Goal: Transaction & Acquisition: Download file/media

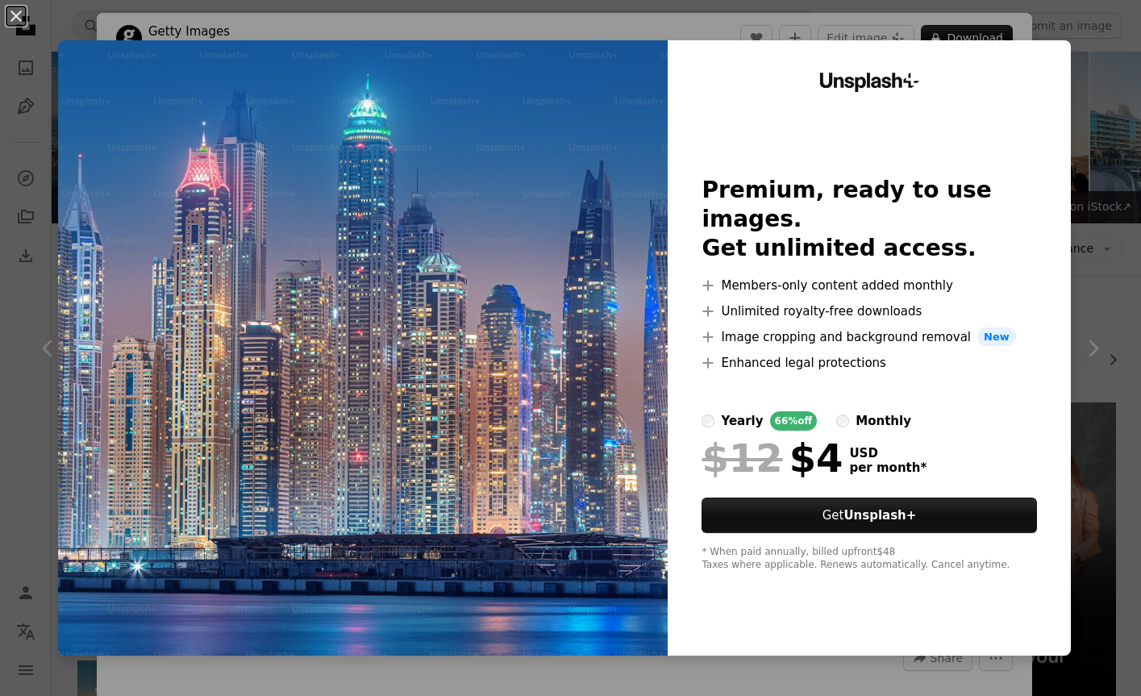
scroll to position [3443, 0]
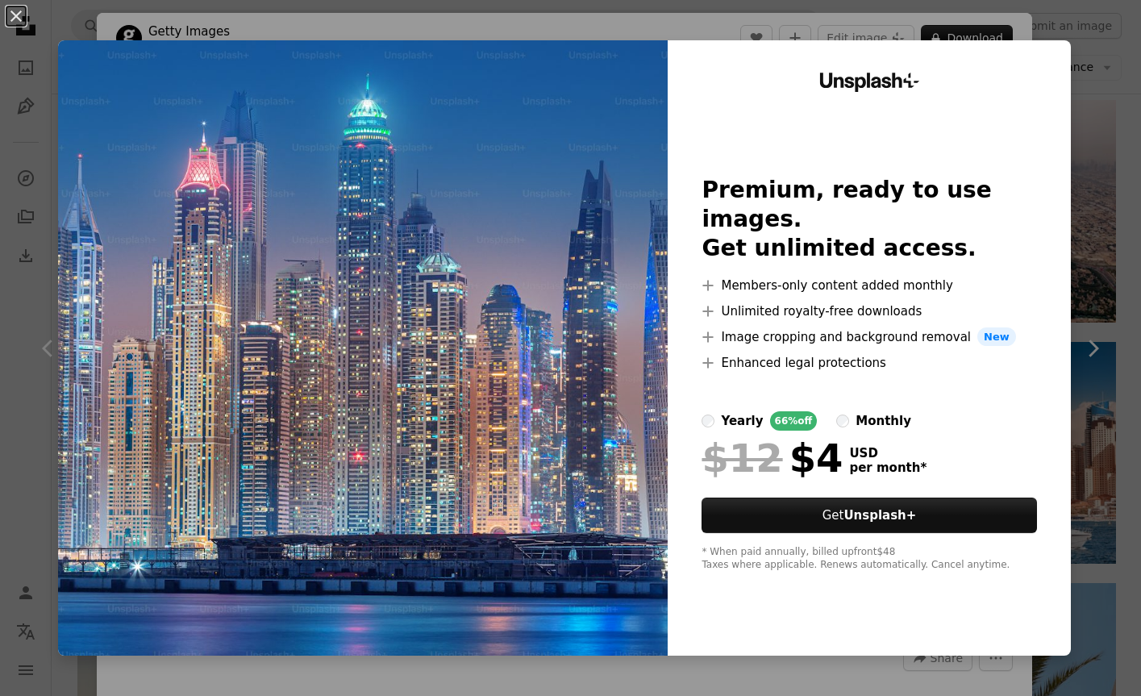
click at [610, 453] on img at bounding box center [363, 347] width 610 height 615
click at [596, 365] on img at bounding box center [363, 347] width 610 height 615
click at [19, 17] on button "An X shape" at bounding box center [15, 15] width 19 height 19
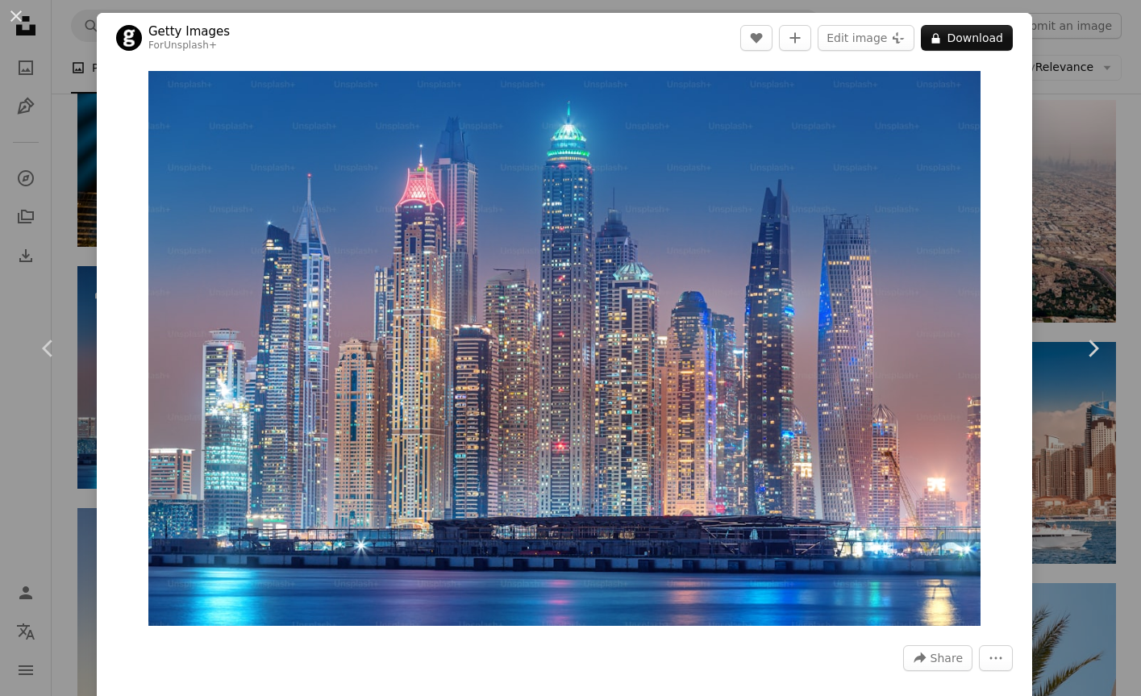
click at [1089, 184] on div "An X shape Chevron left Chevron right Getty Images For Unsplash+ A heart A plus…" at bounding box center [570, 348] width 1141 height 696
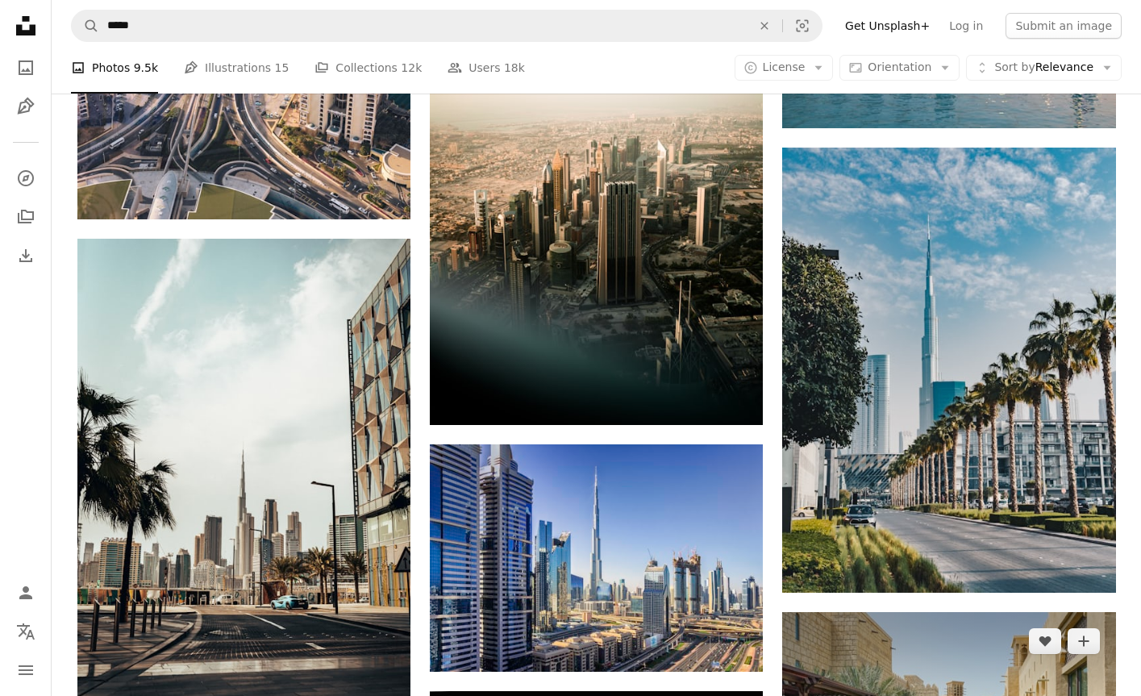
scroll to position [5354, 0]
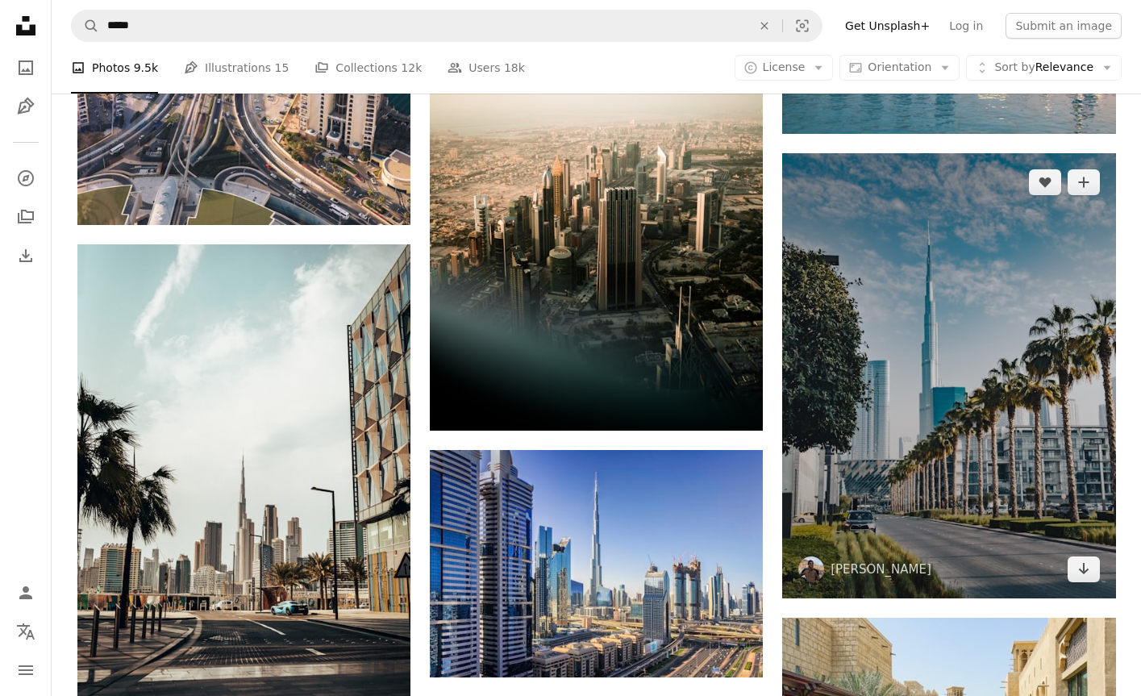
click at [931, 397] on img at bounding box center [948, 375] width 333 height 444
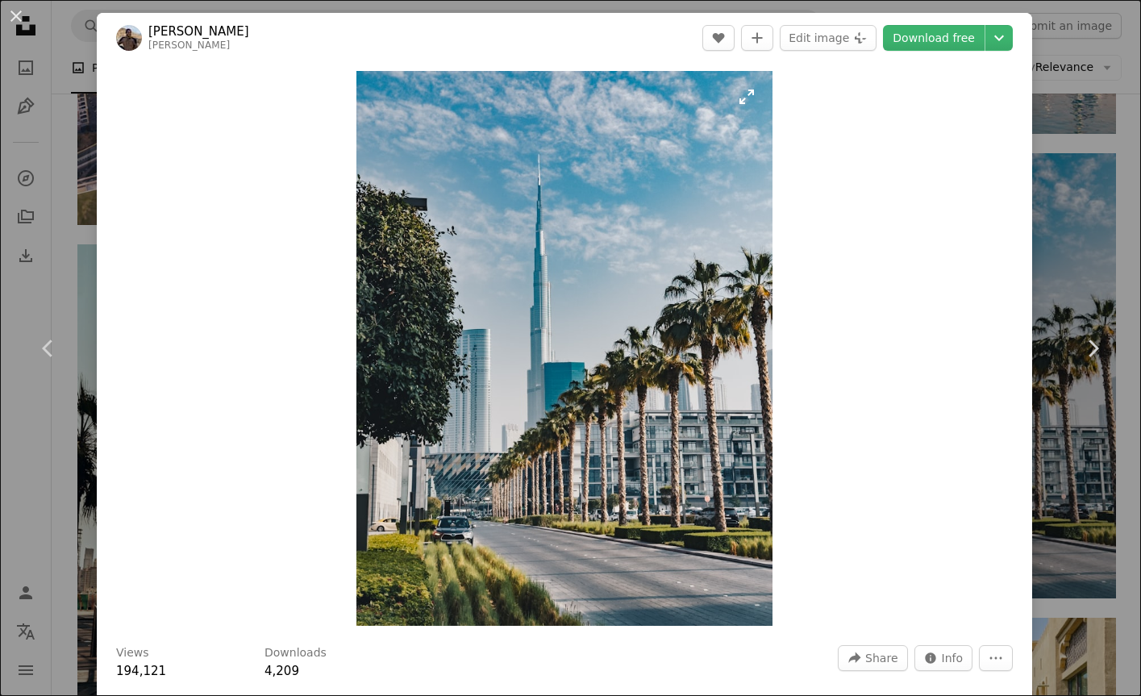
click at [722, 478] on img "Zoom in on this image" at bounding box center [564, 348] width 416 height 555
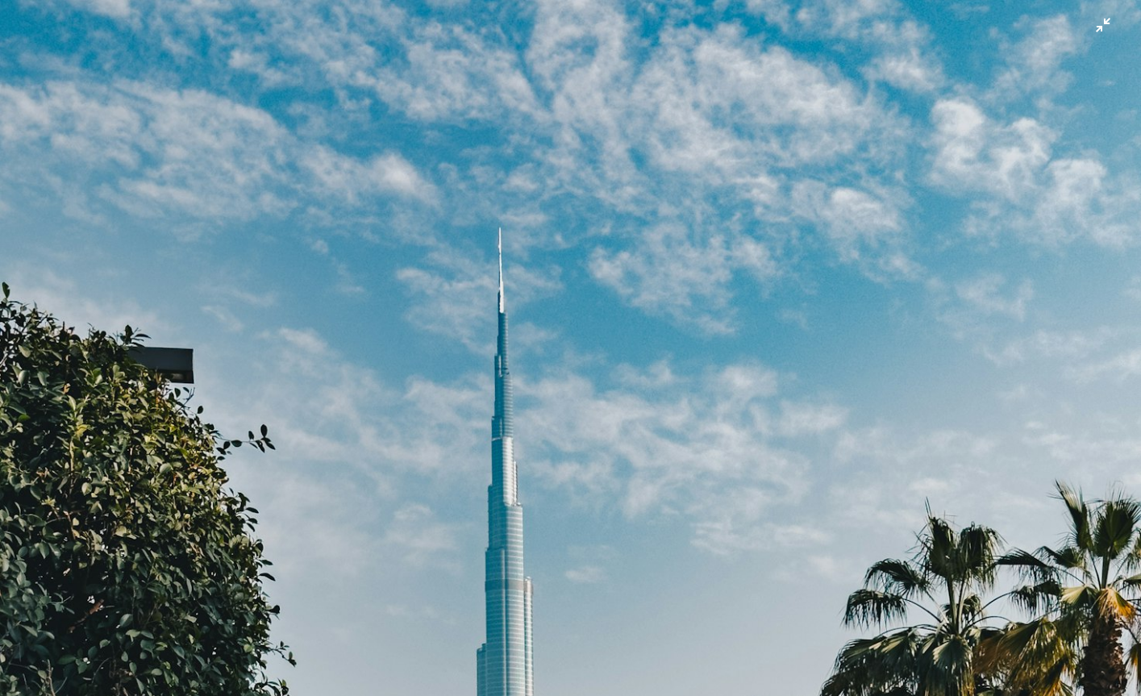
scroll to position [406, 0]
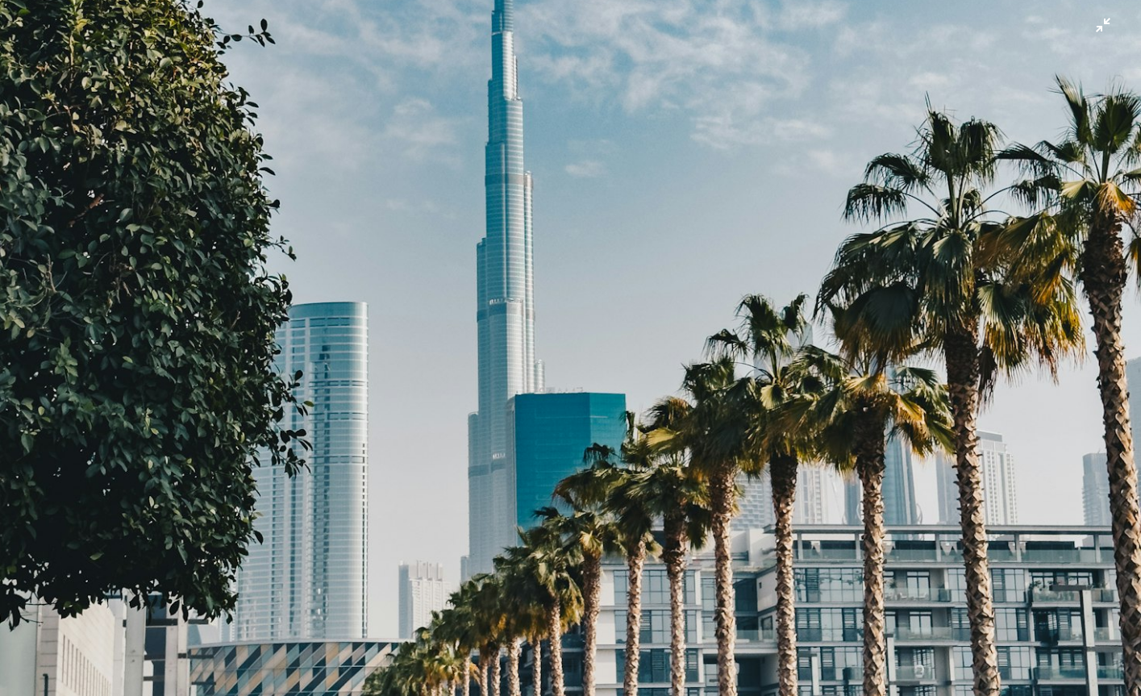
click at [722, 478] on img "Zoom out on this image" at bounding box center [570, 355] width 1142 height 1523
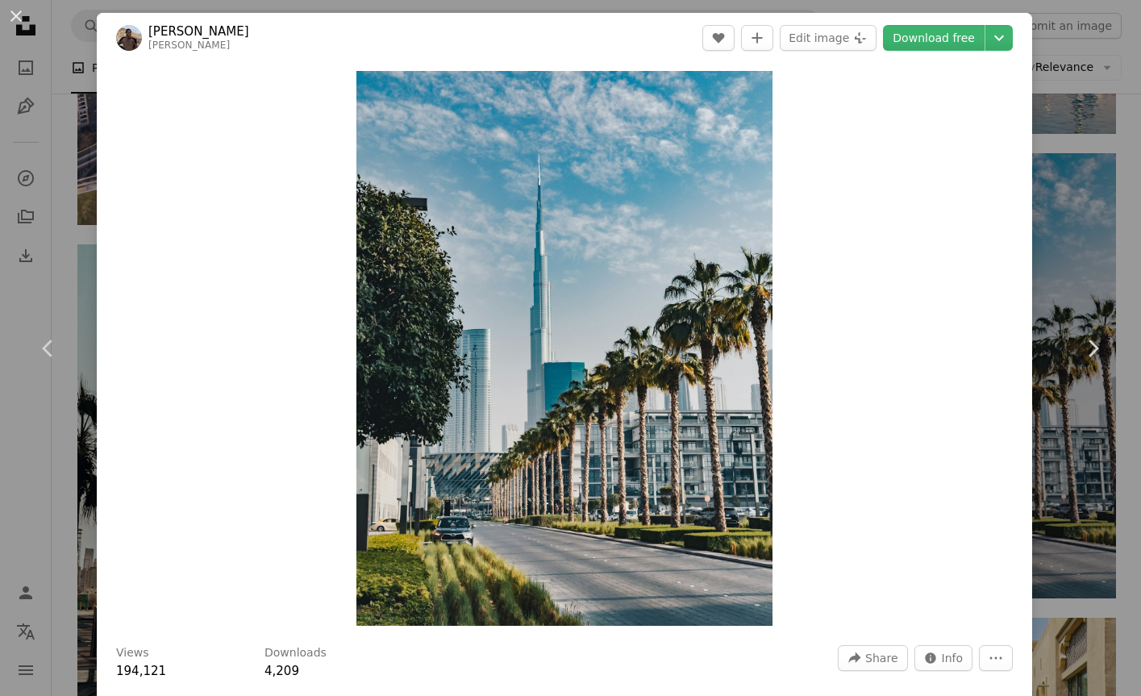
click at [1050, 89] on div "An X shape Chevron left Chevron right [PERSON_NAME] [PERSON_NAME] A heart A plu…" at bounding box center [570, 348] width 1141 height 696
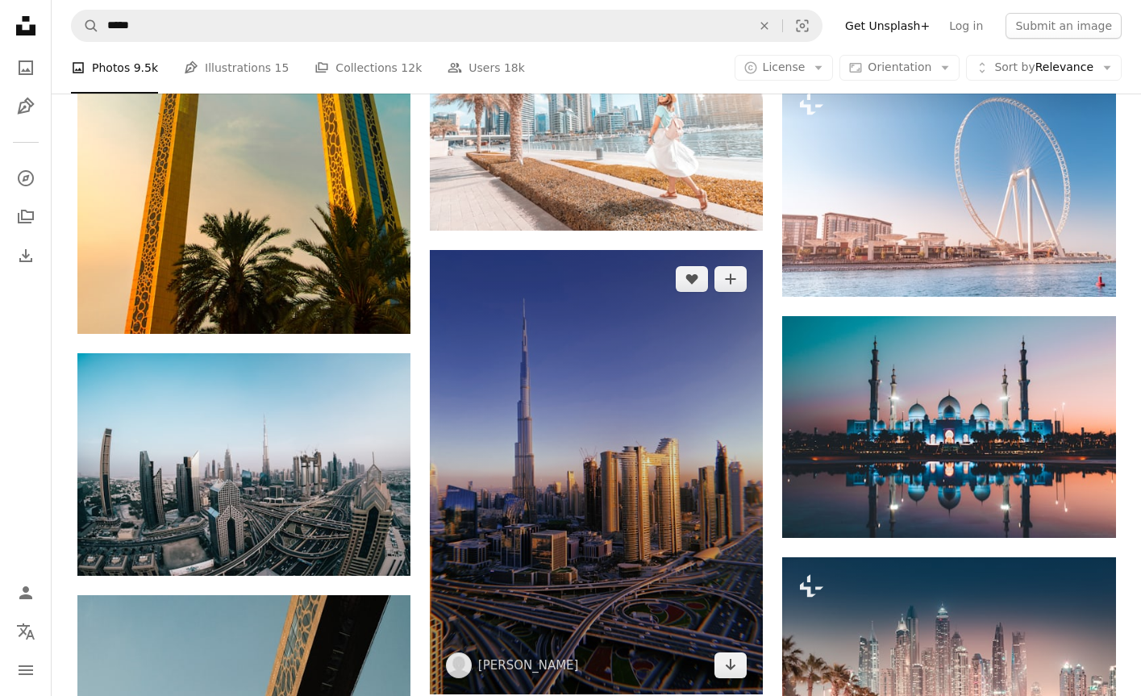
scroll to position [7385, 0]
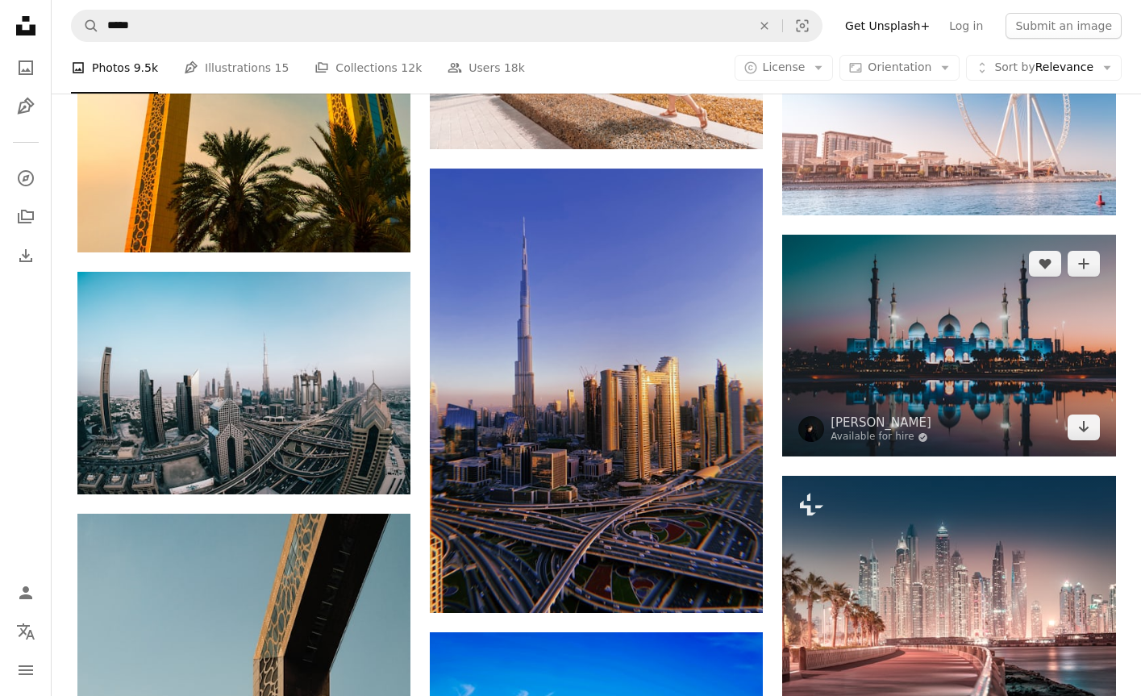
click at [923, 375] on img at bounding box center [948, 346] width 333 height 222
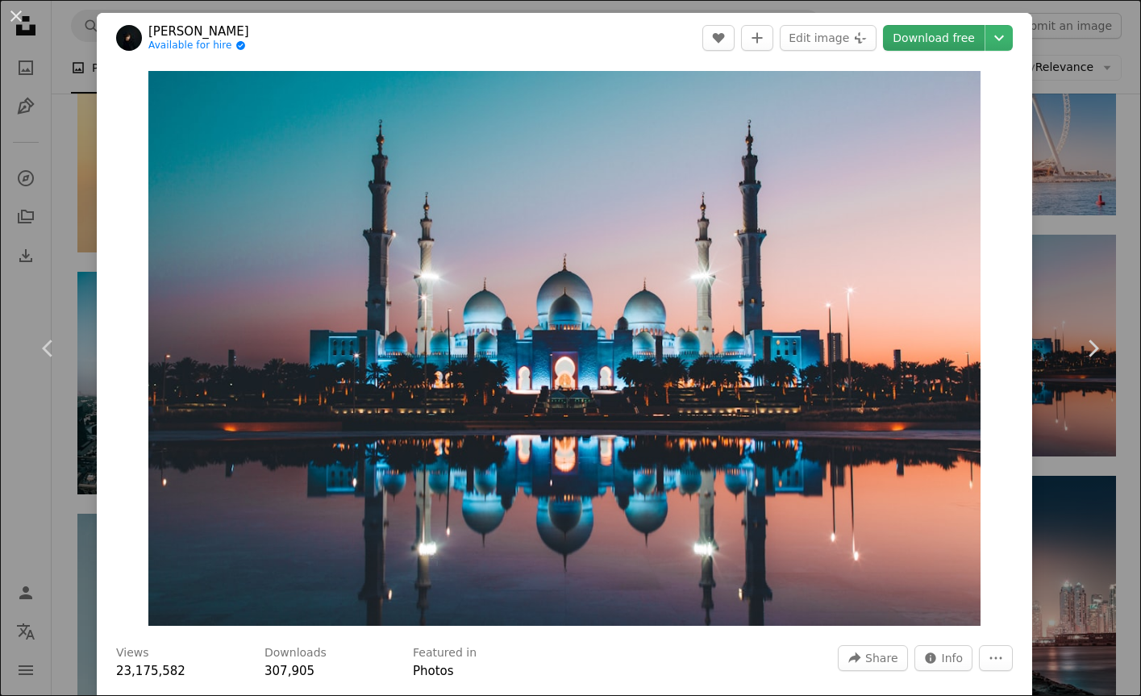
click at [958, 37] on link "Download free" at bounding box center [934, 38] width 102 height 26
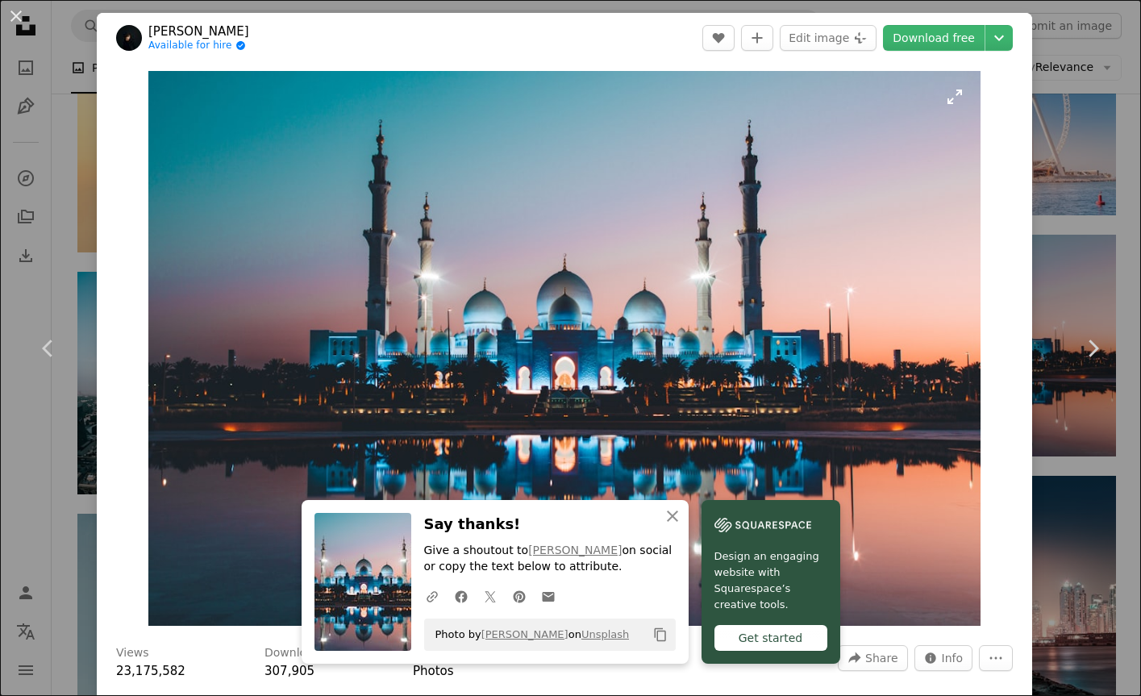
click at [884, 232] on img "Zoom in on this image" at bounding box center [564, 348] width 832 height 555
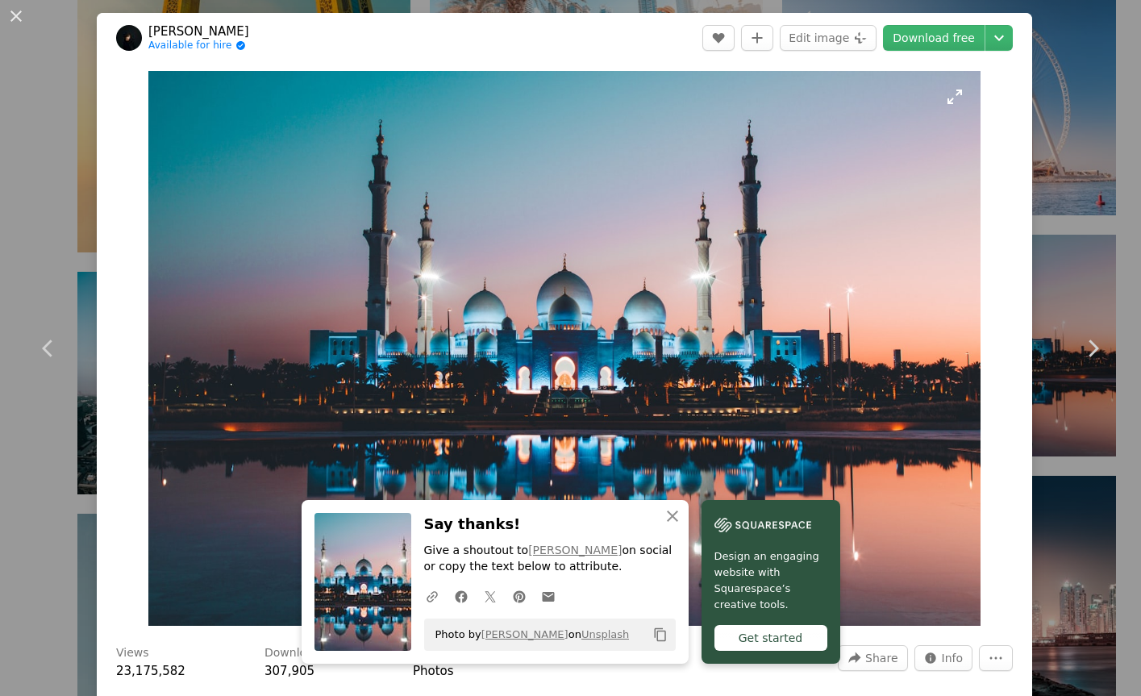
scroll to position [29, 0]
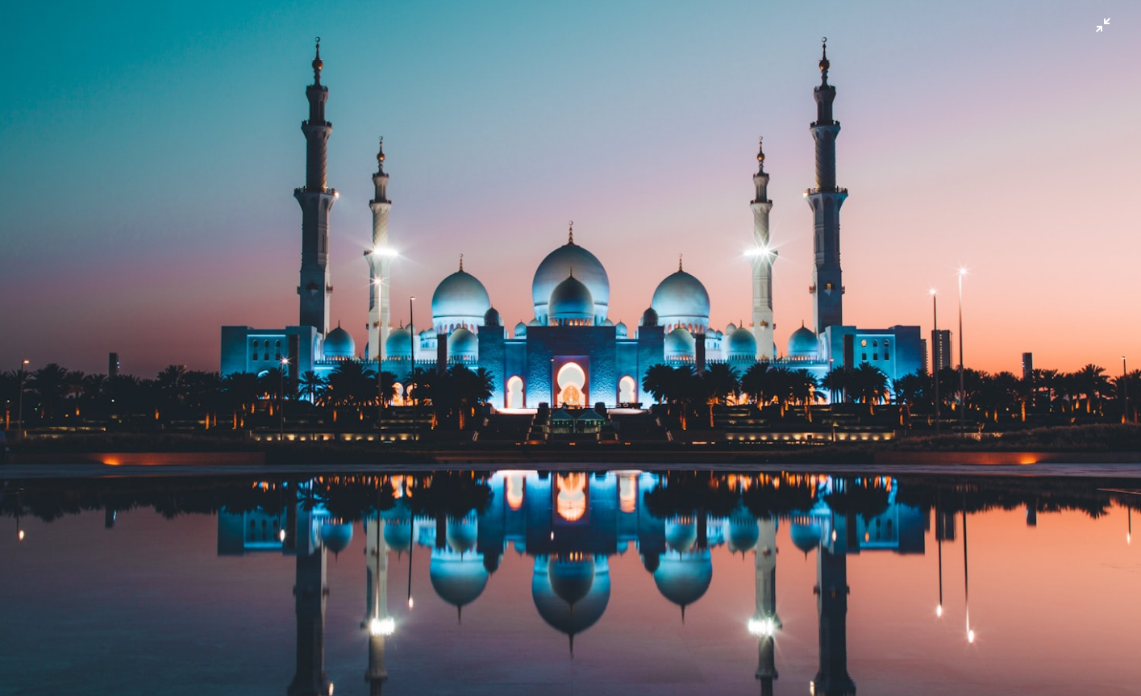
click at [984, 195] on img "Zoom out on this image" at bounding box center [570, 351] width 1142 height 762
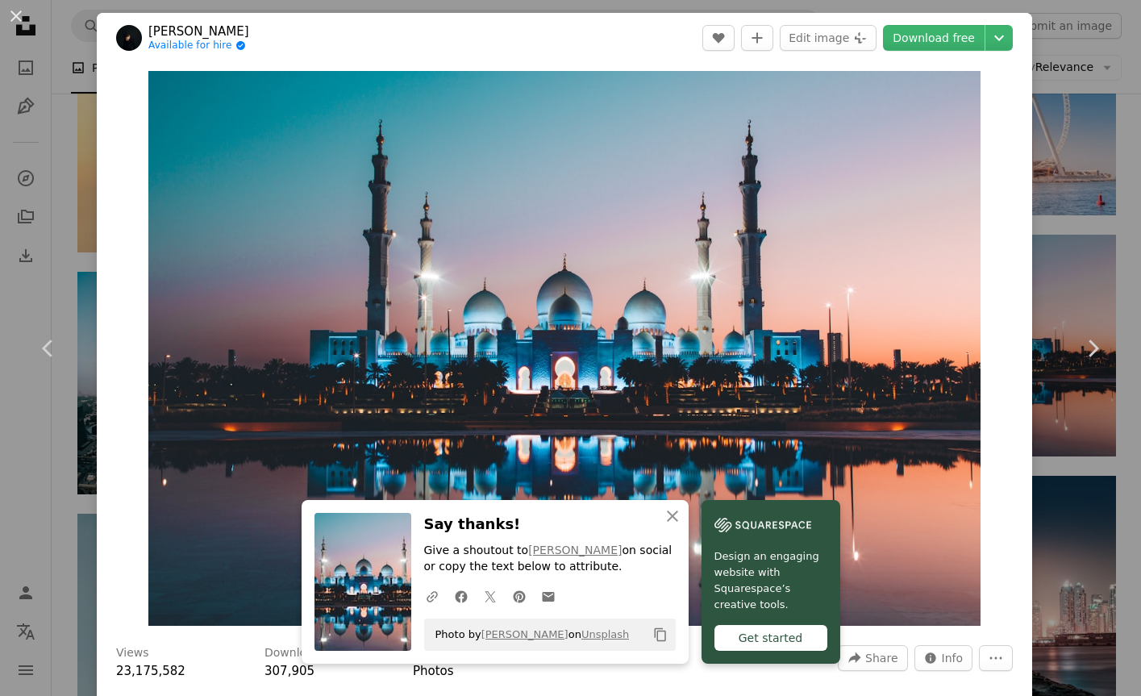
click at [1056, 217] on div "An X shape Chevron left Chevron right An X shape Close Say thanks! Give a shout…" at bounding box center [570, 348] width 1141 height 696
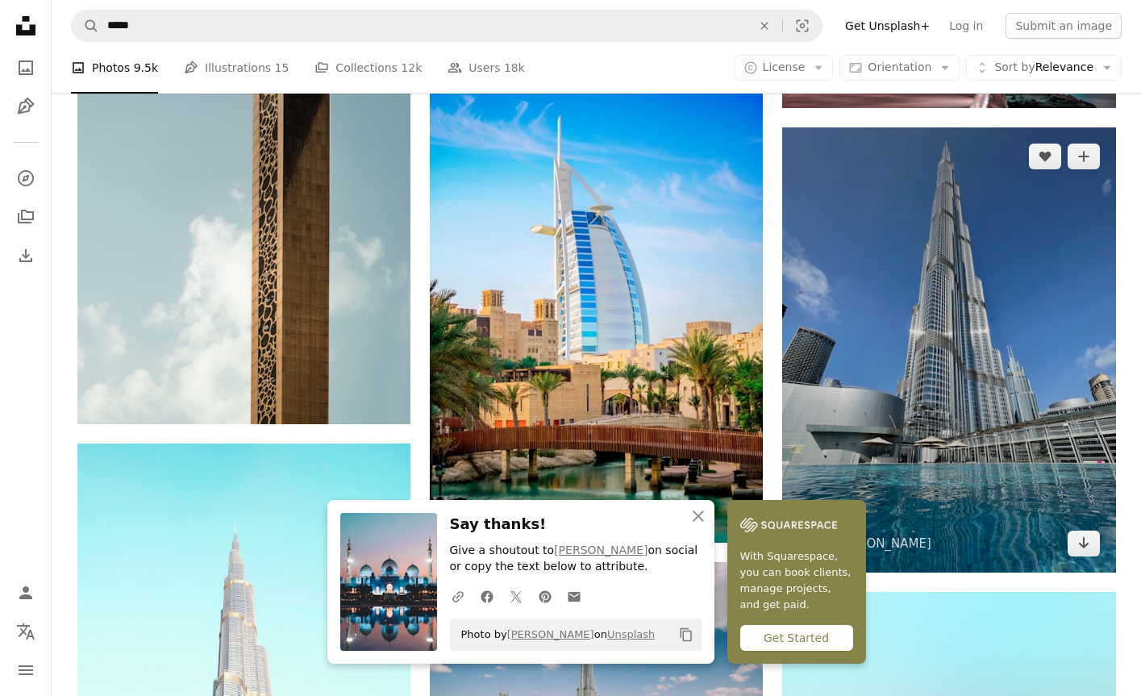
scroll to position [7973, 0]
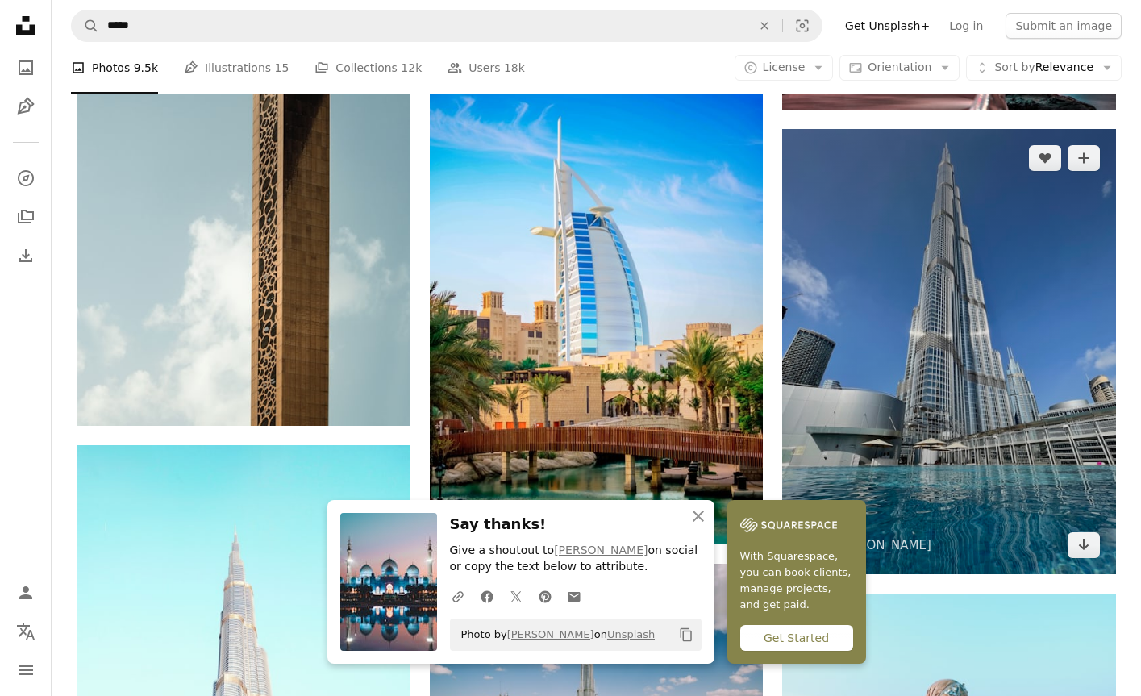
click at [981, 368] on img at bounding box center [948, 351] width 333 height 444
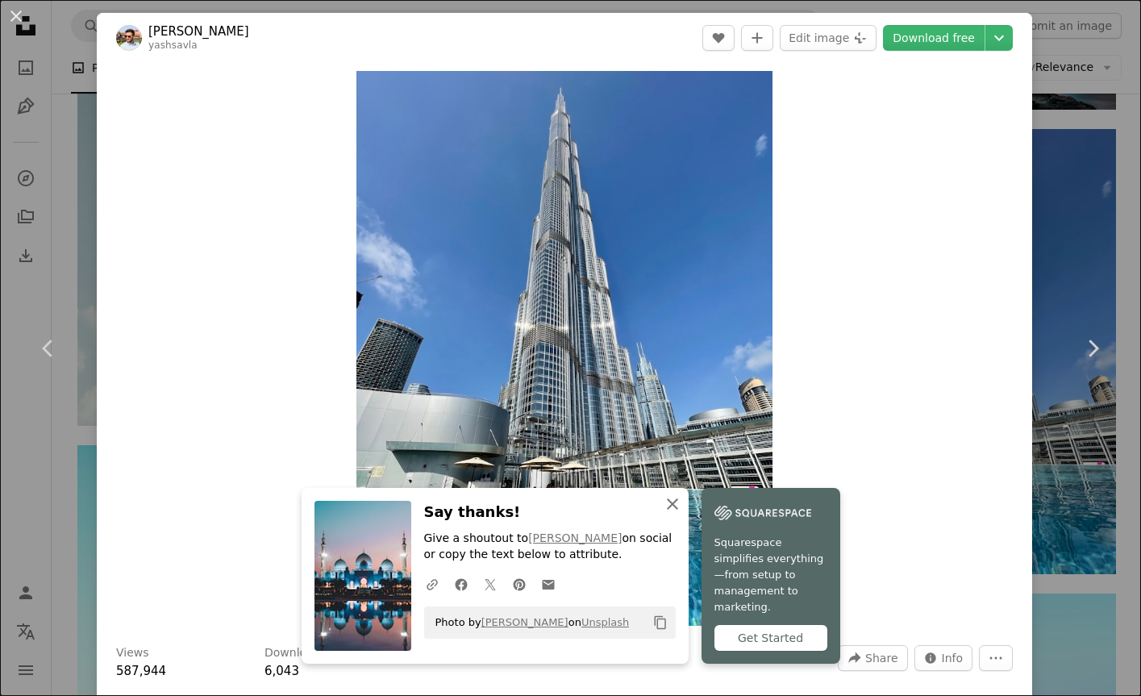
click at [675, 510] on icon "button" at bounding box center [672, 503] width 11 height 11
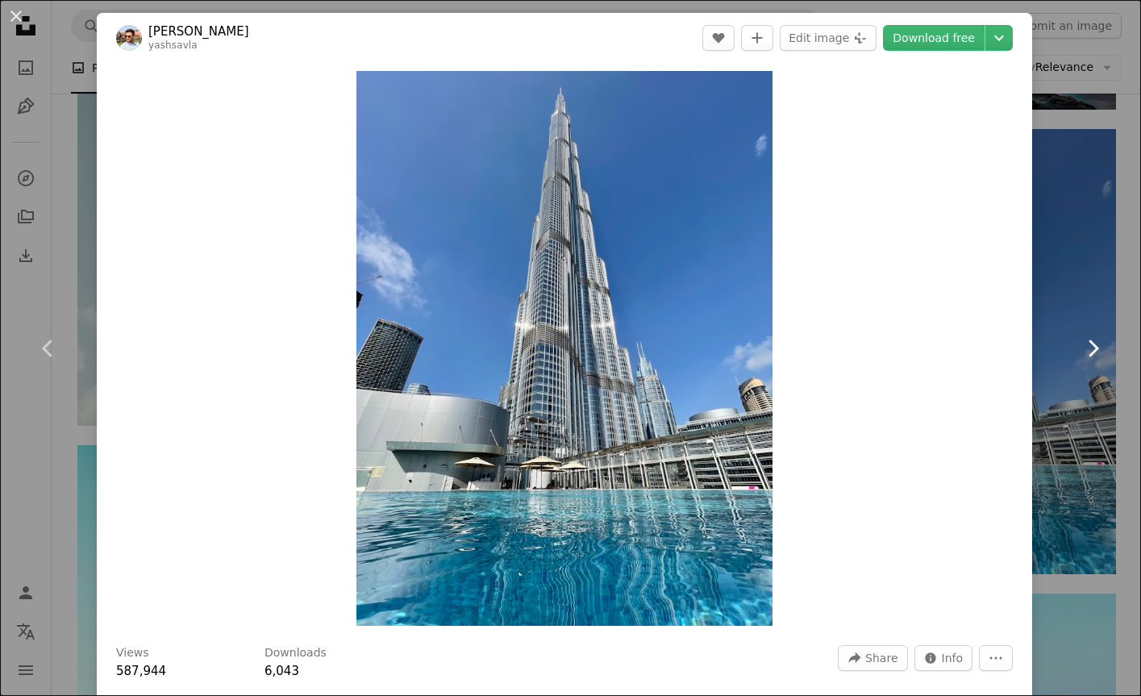
click at [1086, 387] on link "Chevron right" at bounding box center [1092, 348] width 97 height 155
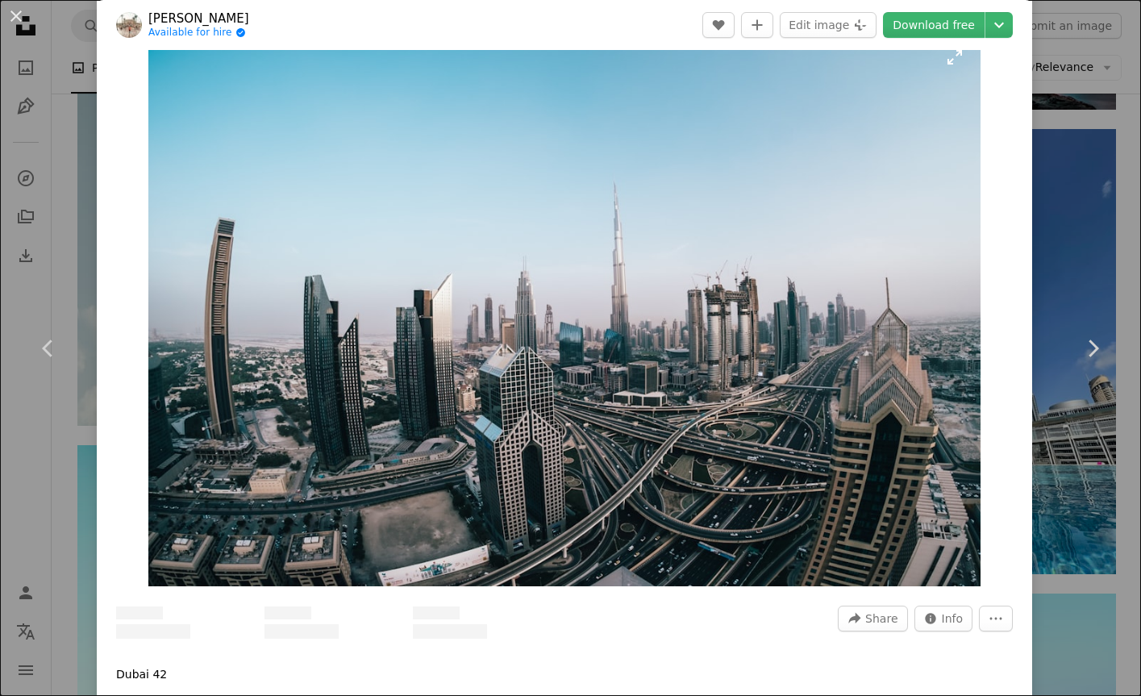
scroll to position [81, 0]
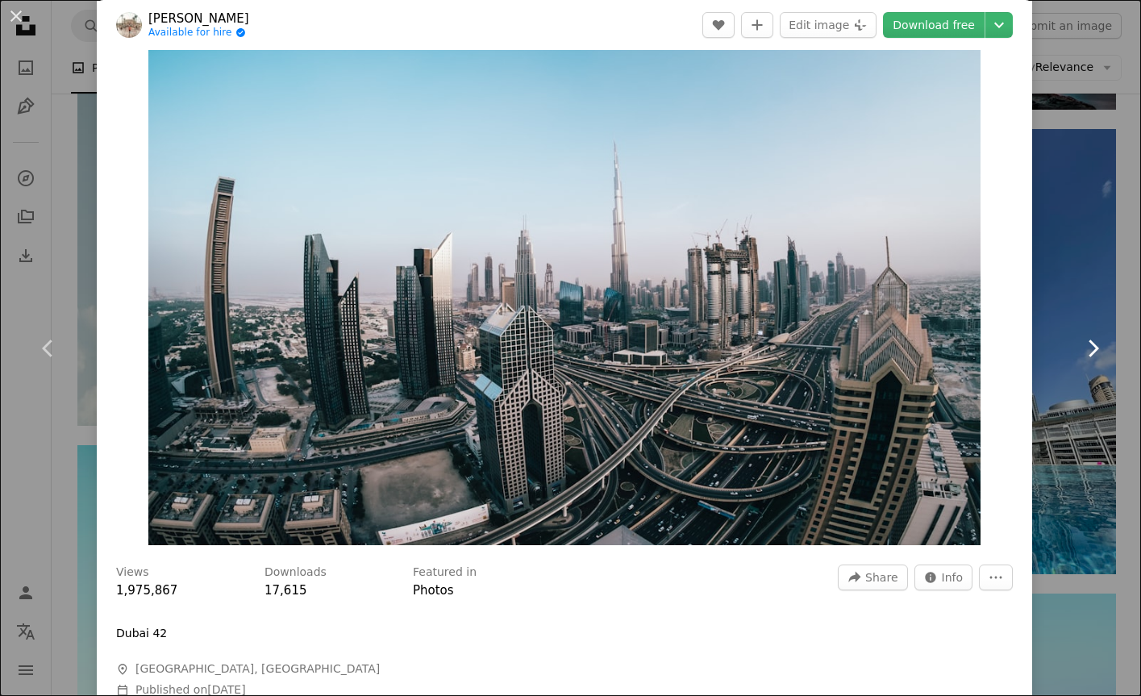
click at [1064, 277] on link "Chevron right" at bounding box center [1092, 348] width 97 height 155
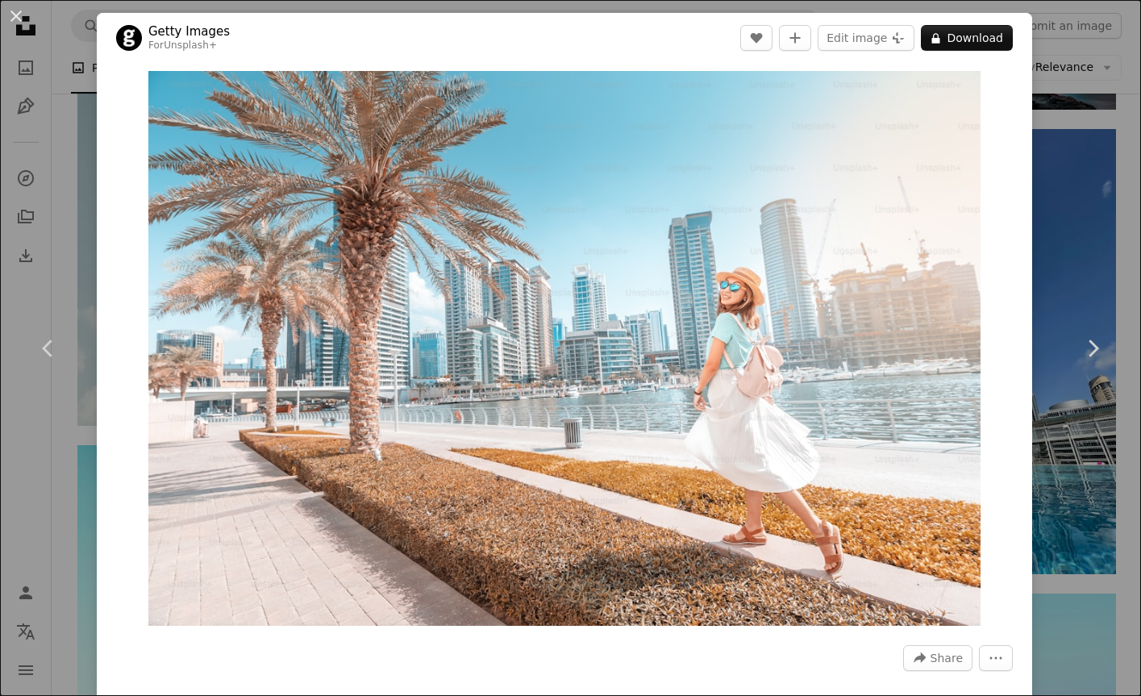
click at [1076, 227] on div "An X shape Chevron left Chevron right Getty Images For Unsplash+ A heart A plus…" at bounding box center [570, 348] width 1141 height 696
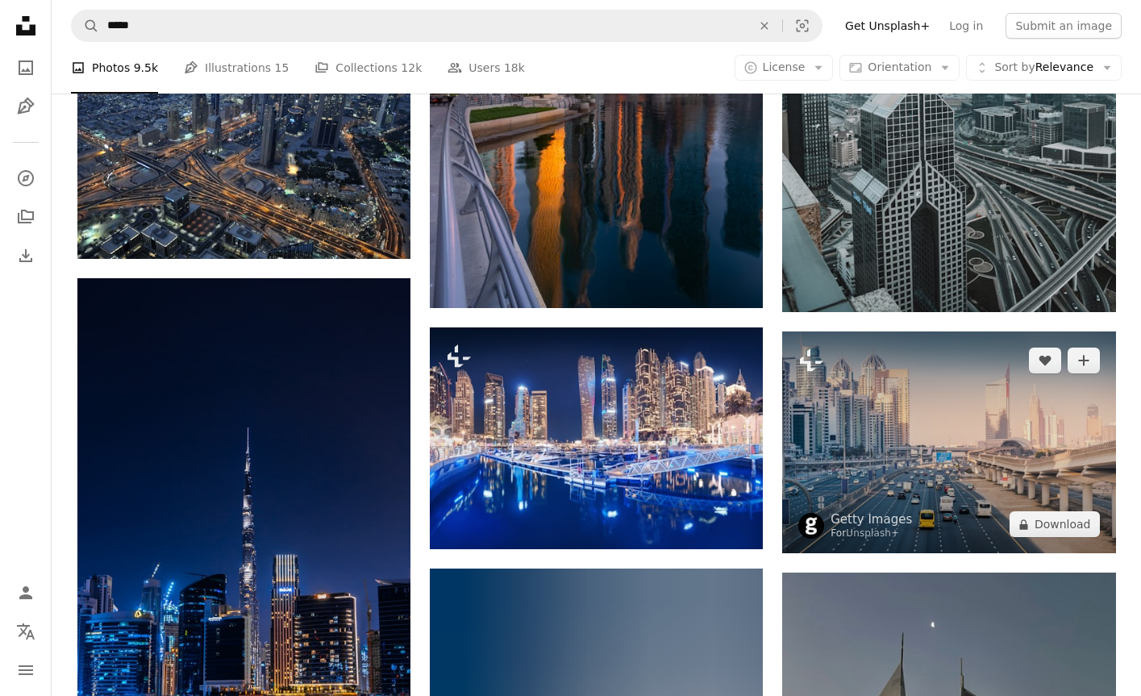
scroll to position [10858, 0]
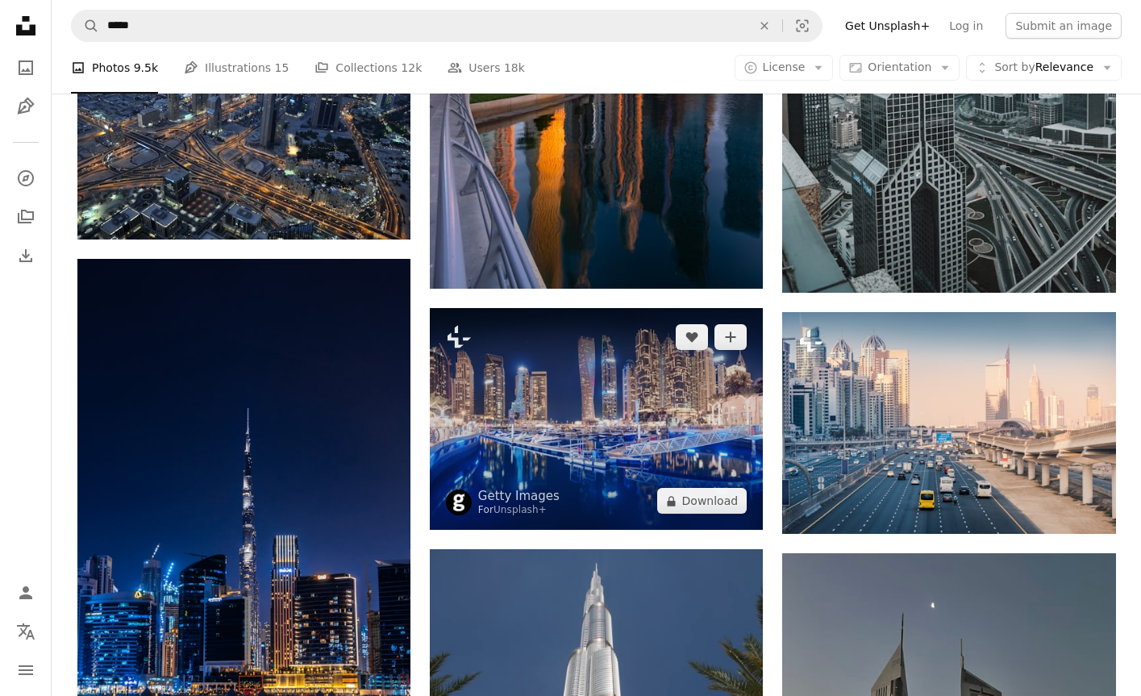
click at [649, 429] on img at bounding box center [596, 419] width 333 height 222
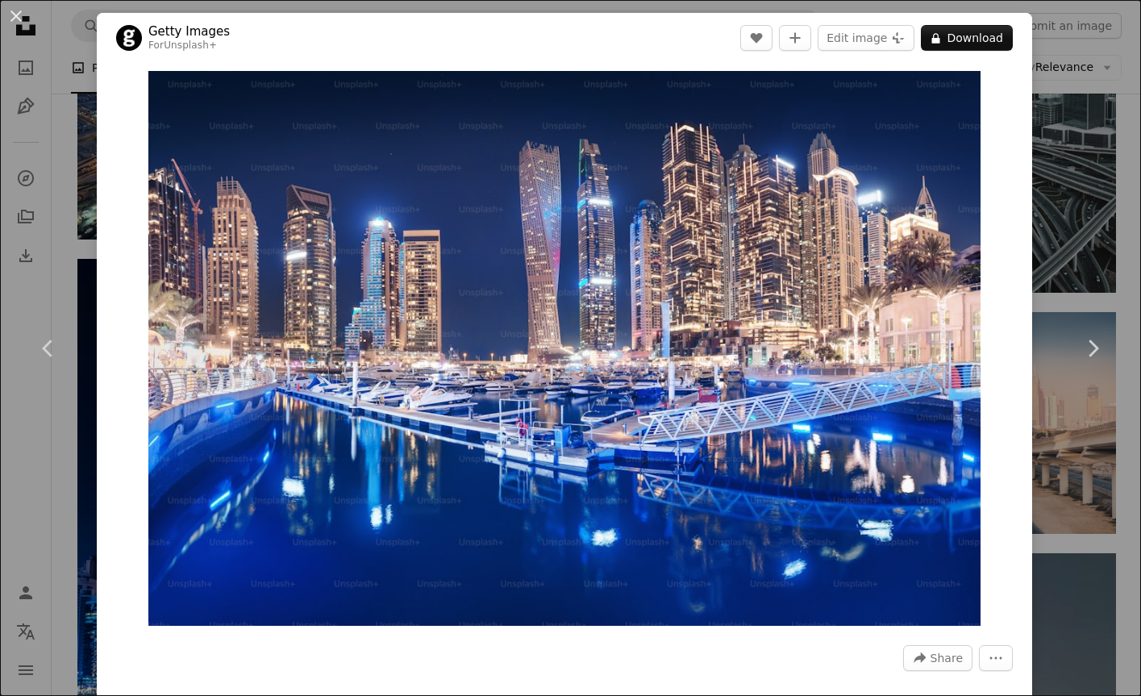
click at [1093, 210] on div "An X shape Chevron left Chevron right Getty Images For Unsplash+ A heart A plus…" at bounding box center [570, 348] width 1141 height 696
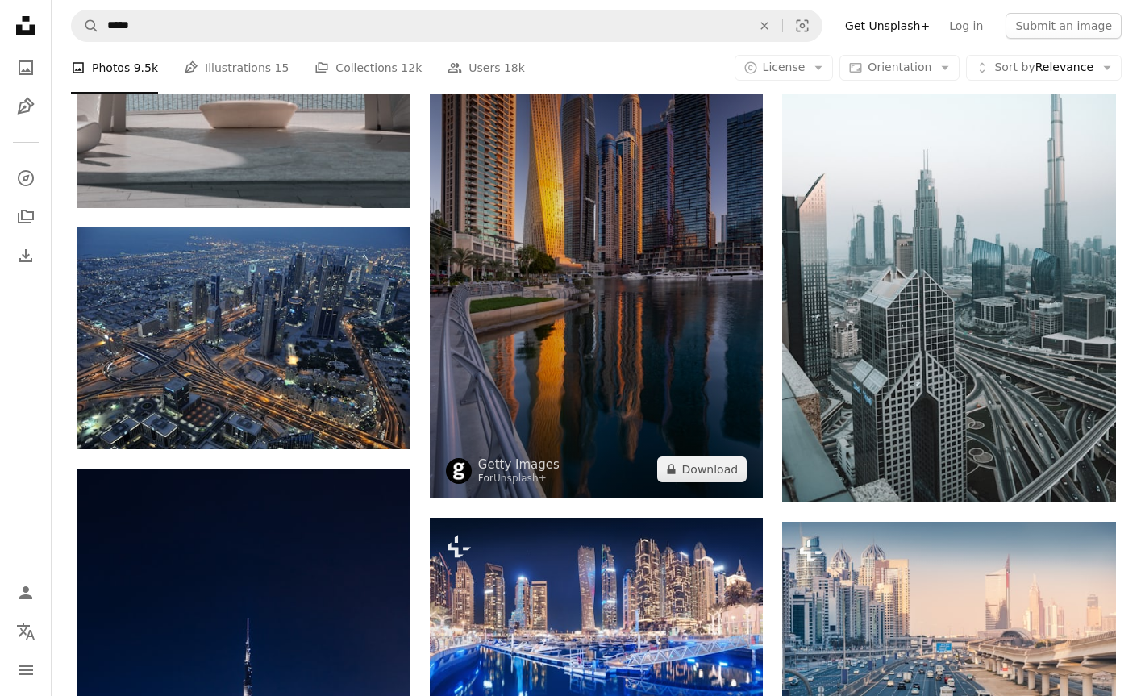
scroll to position [10694, 0]
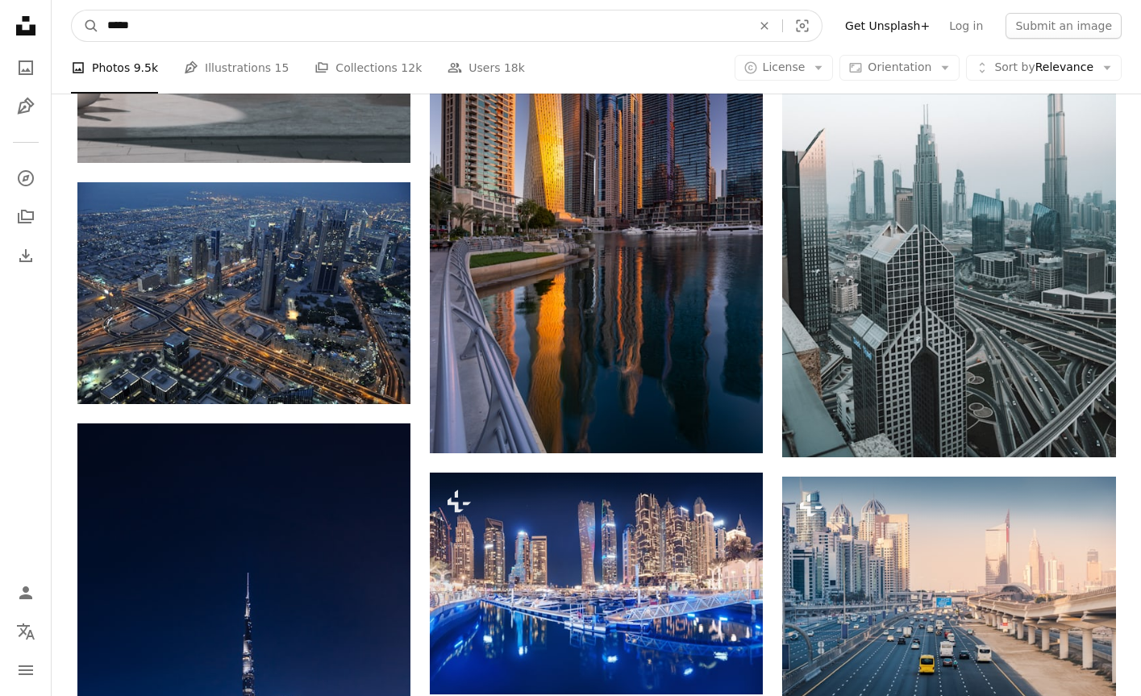
click at [258, 21] on input "*****" at bounding box center [422, 25] width 647 height 31
type input "**********"
click at [85, 26] on button "A magnifying glass" at bounding box center [85, 25] width 27 height 31
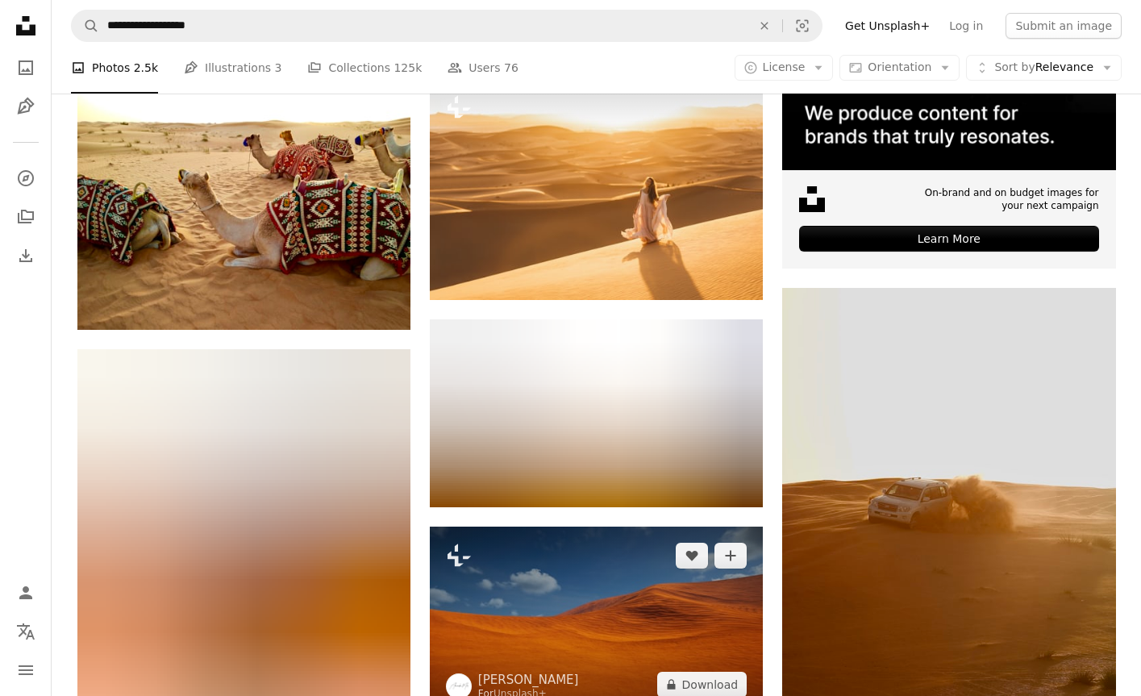
scroll to position [645, 0]
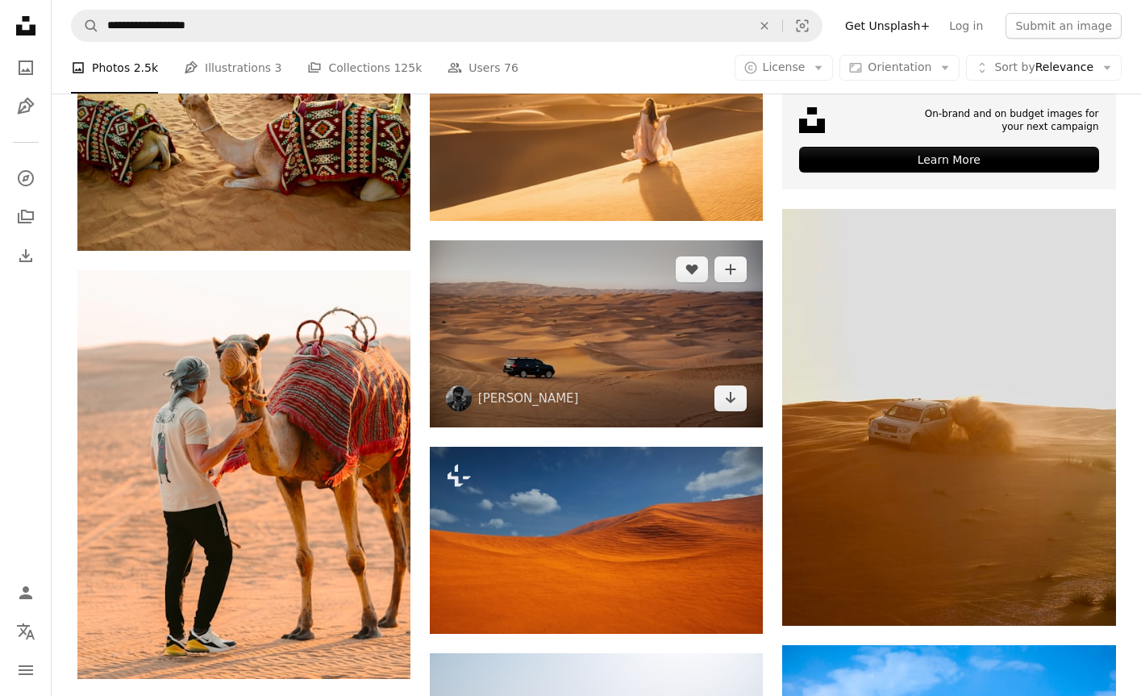
click at [566, 337] on img at bounding box center [596, 333] width 333 height 187
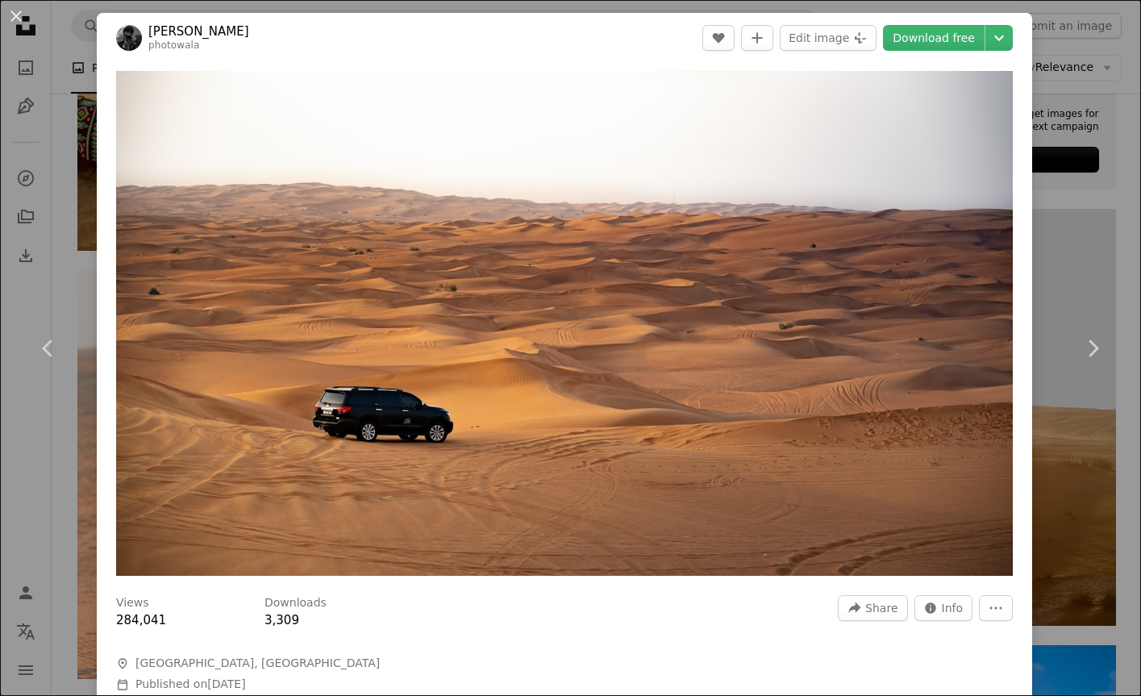
click at [1074, 260] on div "An X shape Chevron left Chevron right [PERSON_NAME] photowala A heart A plus si…" at bounding box center [570, 348] width 1141 height 696
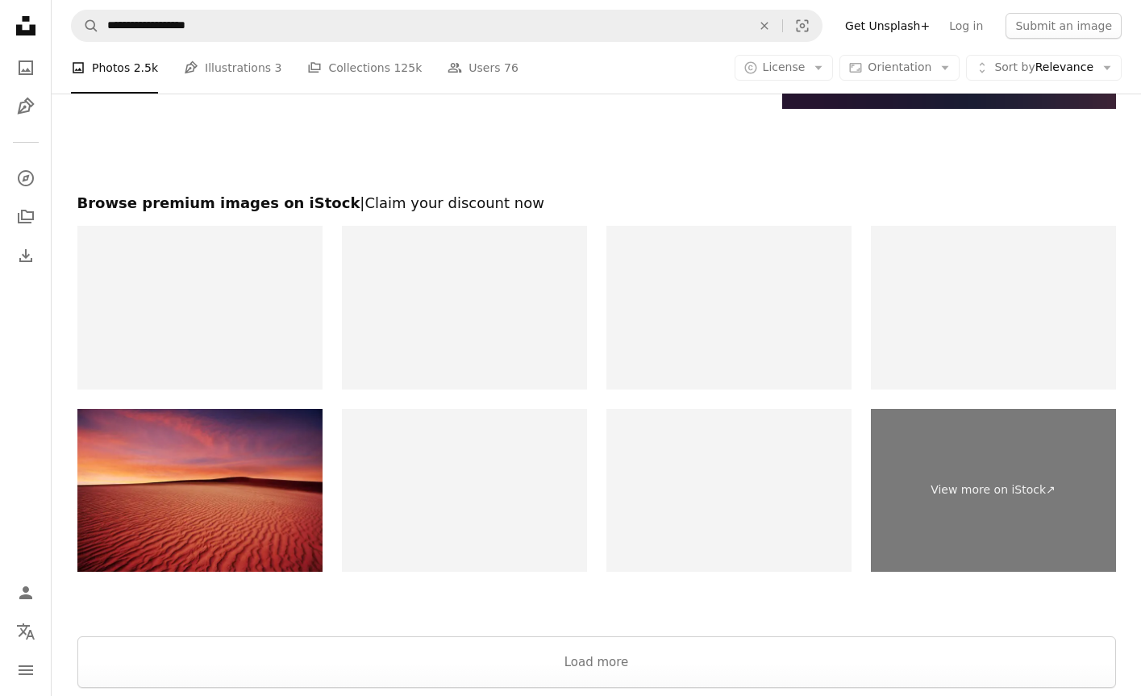
scroll to position [2815, 0]
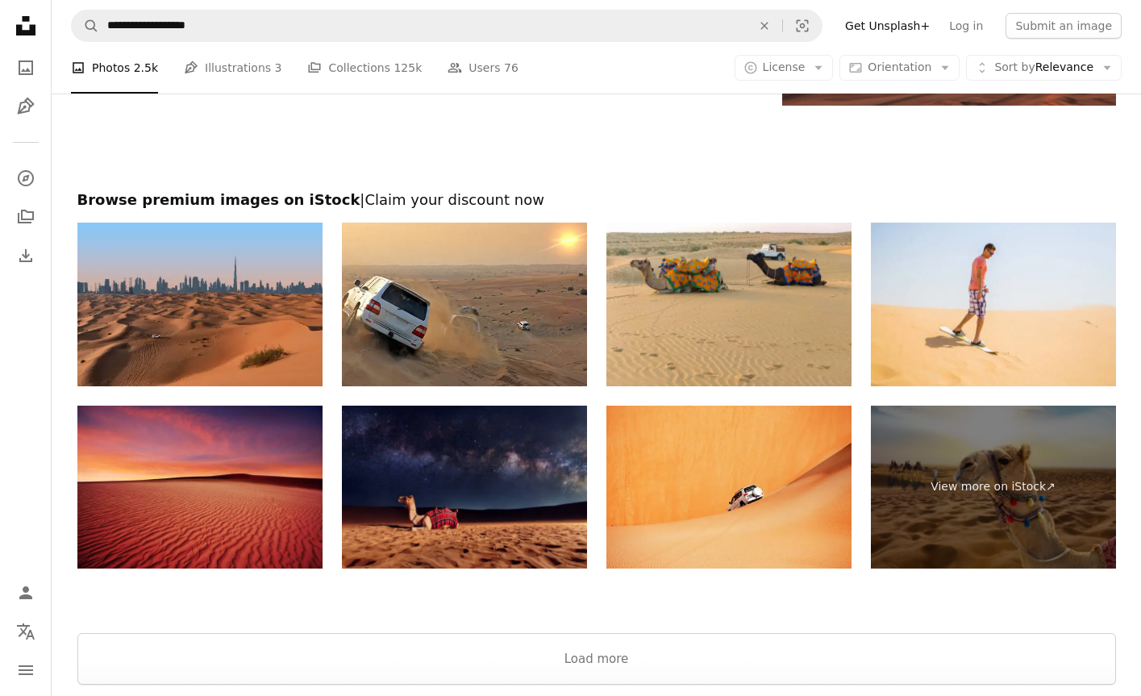
click at [477, 492] on img at bounding box center [464, 488] width 245 height 164
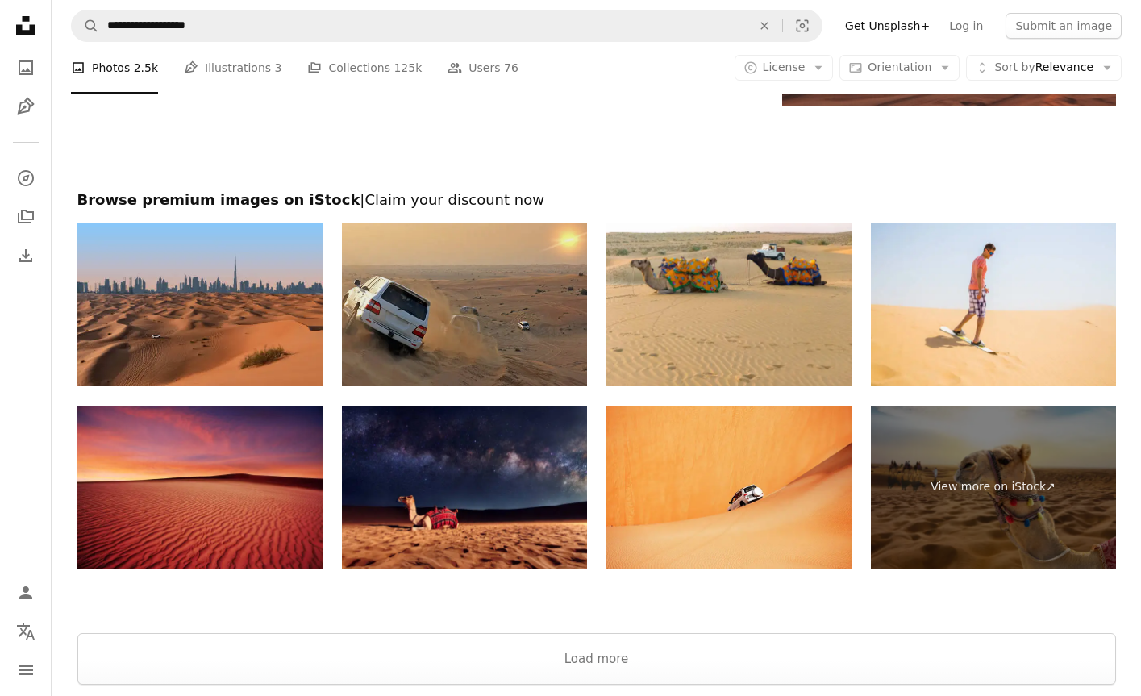
click at [466, 283] on img at bounding box center [464, 305] width 245 height 164
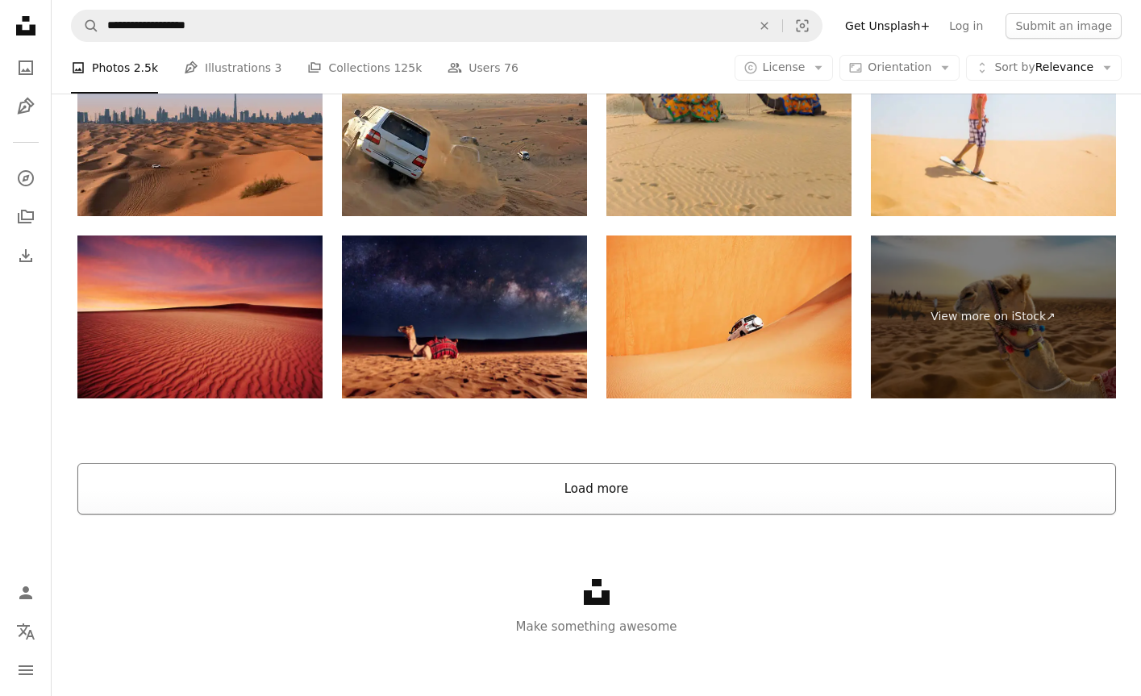
click at [570, 477] on button "Load more" at bounding box center [596, 489] width 1038 height 52
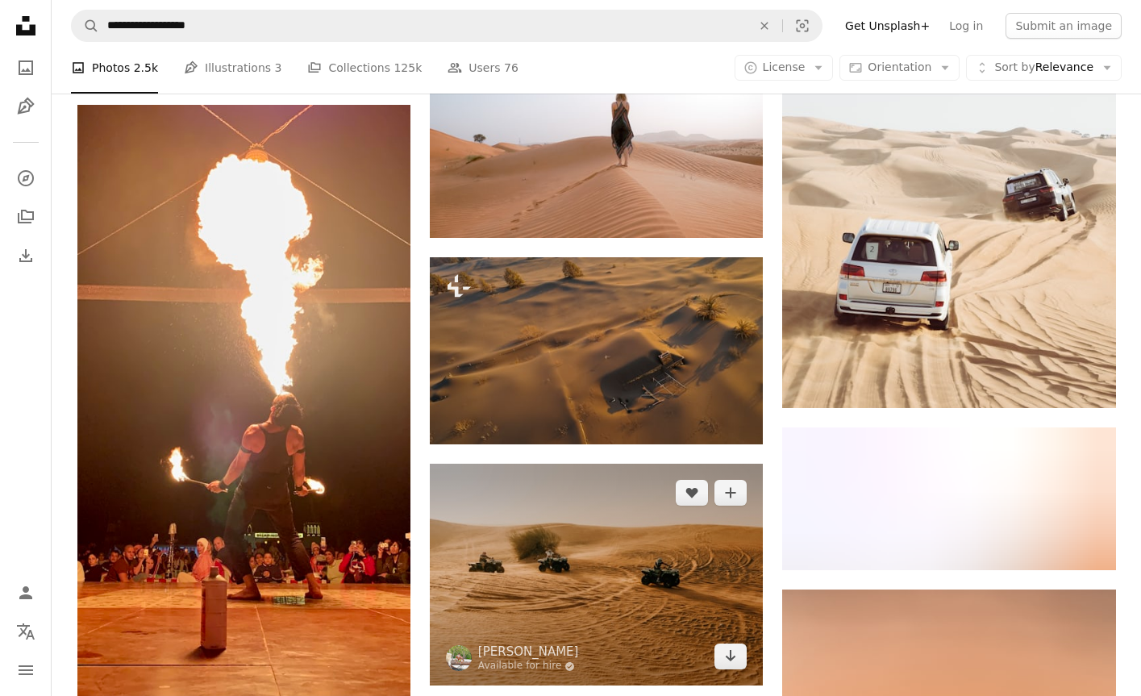
scroll to position [3639, 0]
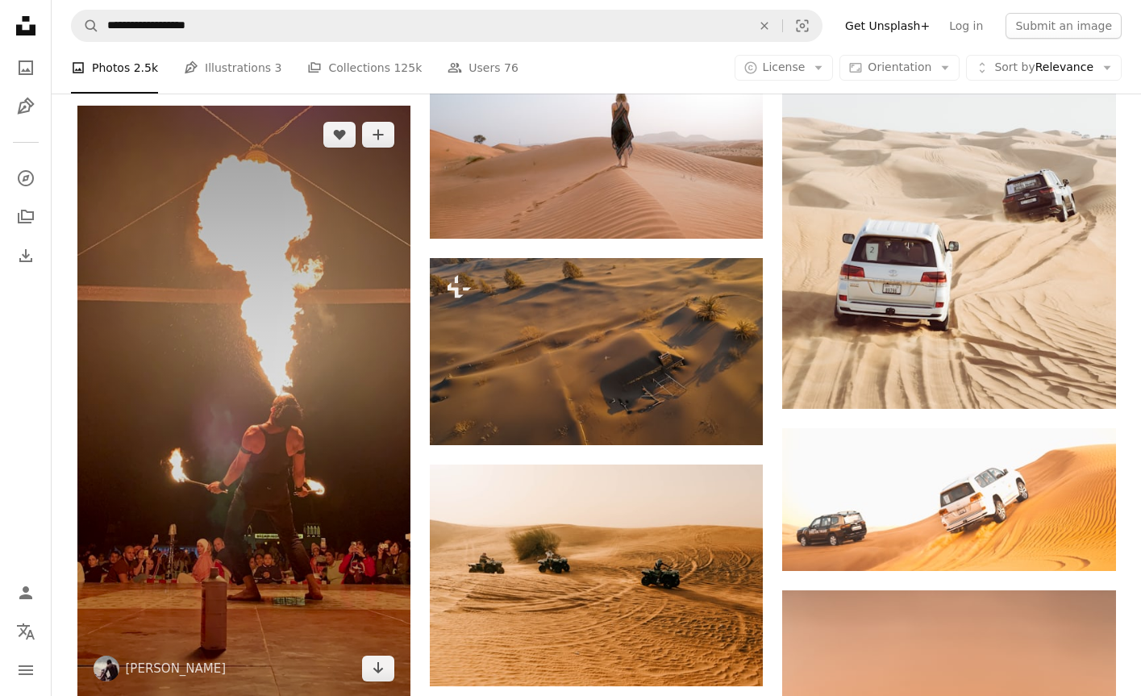
click at [218, 468] on img at bounding box center [243, 402] width 333 height 593
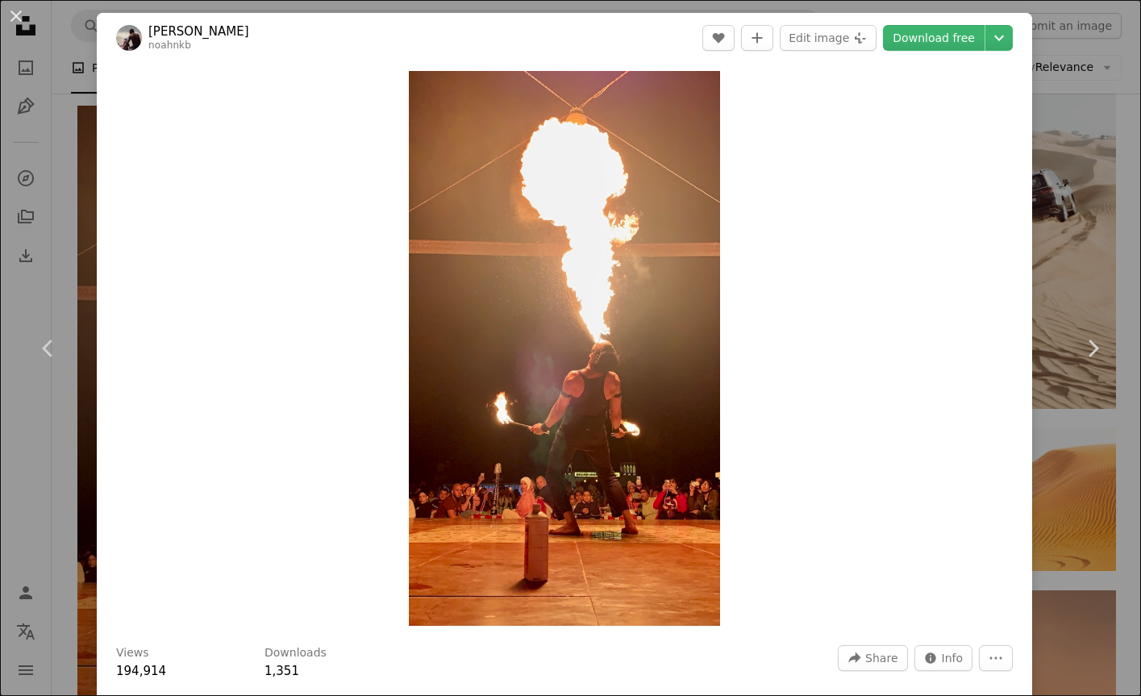
click at [1080, 255] on div "An X shape Chevron left Chevron right [PERSON_NAME] noahnkb A heart A plus sign…" at bounding box center [570, 348] width 1141 height 696
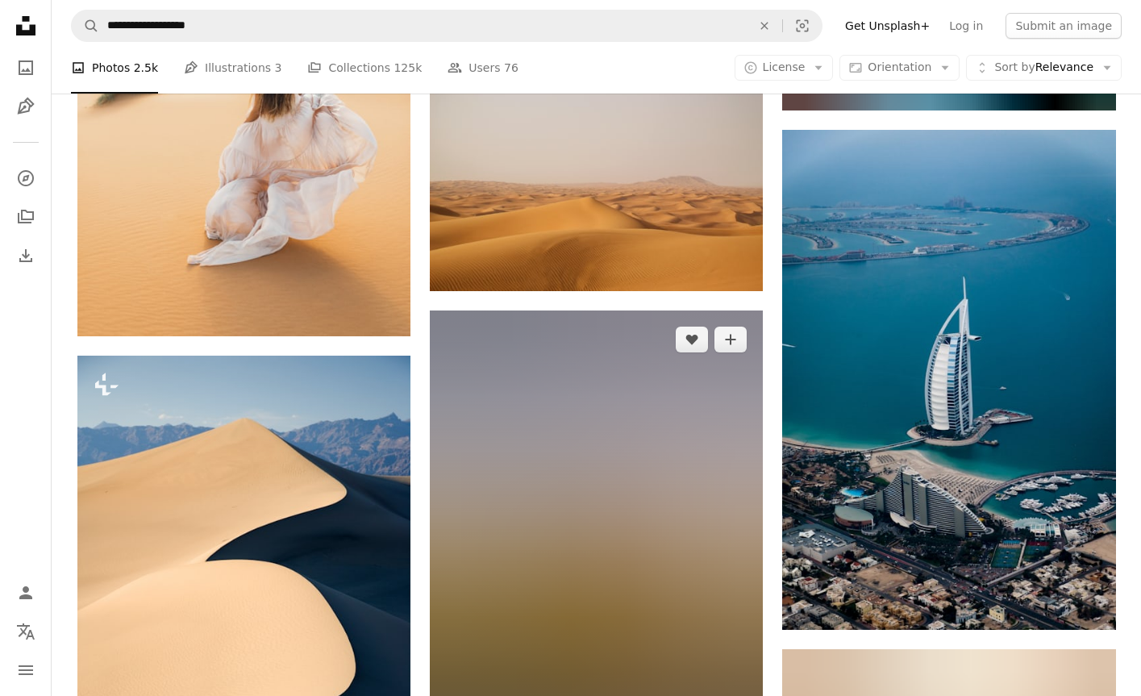
scroll to position [4793, 0]
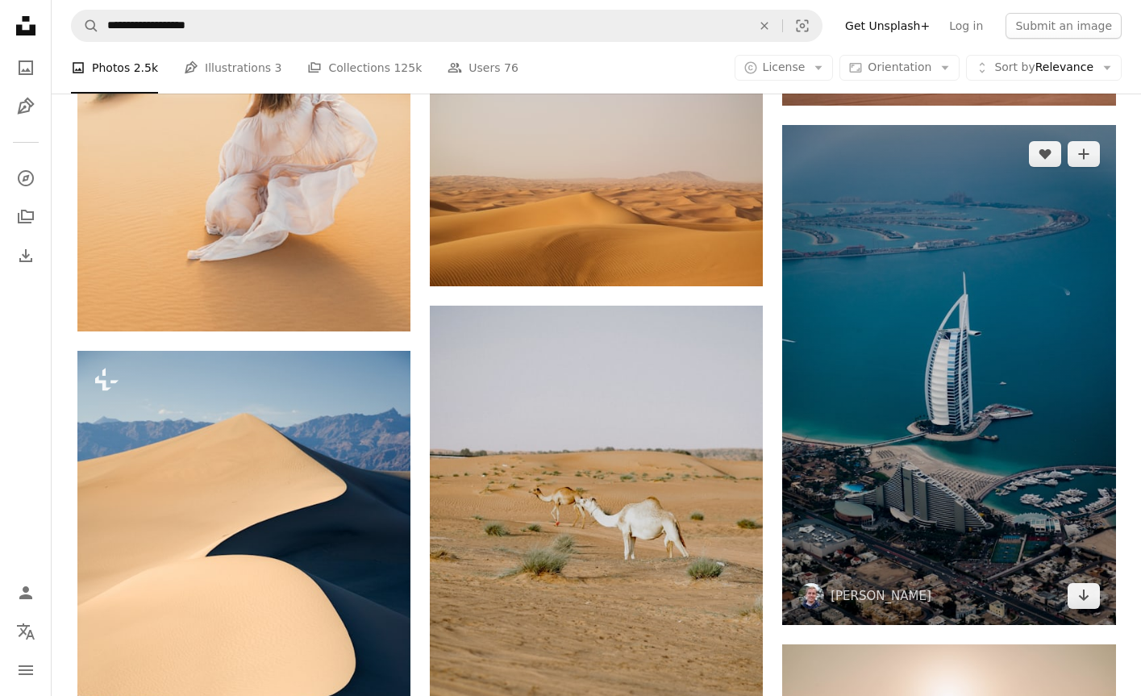
click at [959, 396] on img at bounding box center [948, 375] width 333 height 500
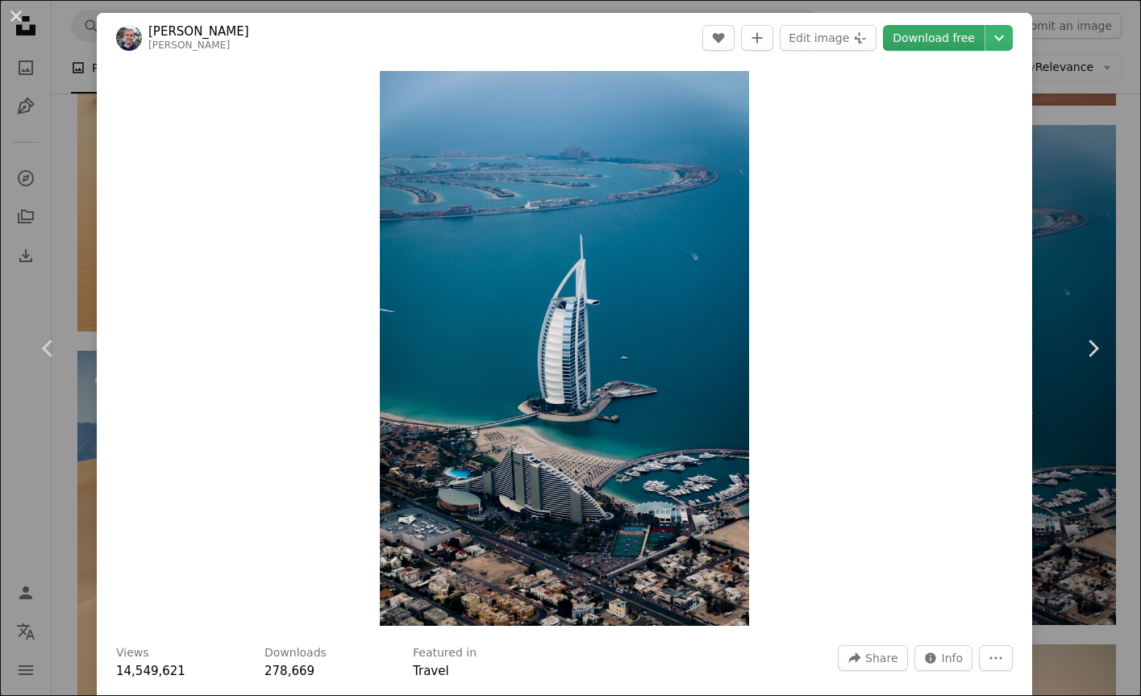
click at [967, 44] on link "Download free" at bounding box center [934, 38] width 102 height 26
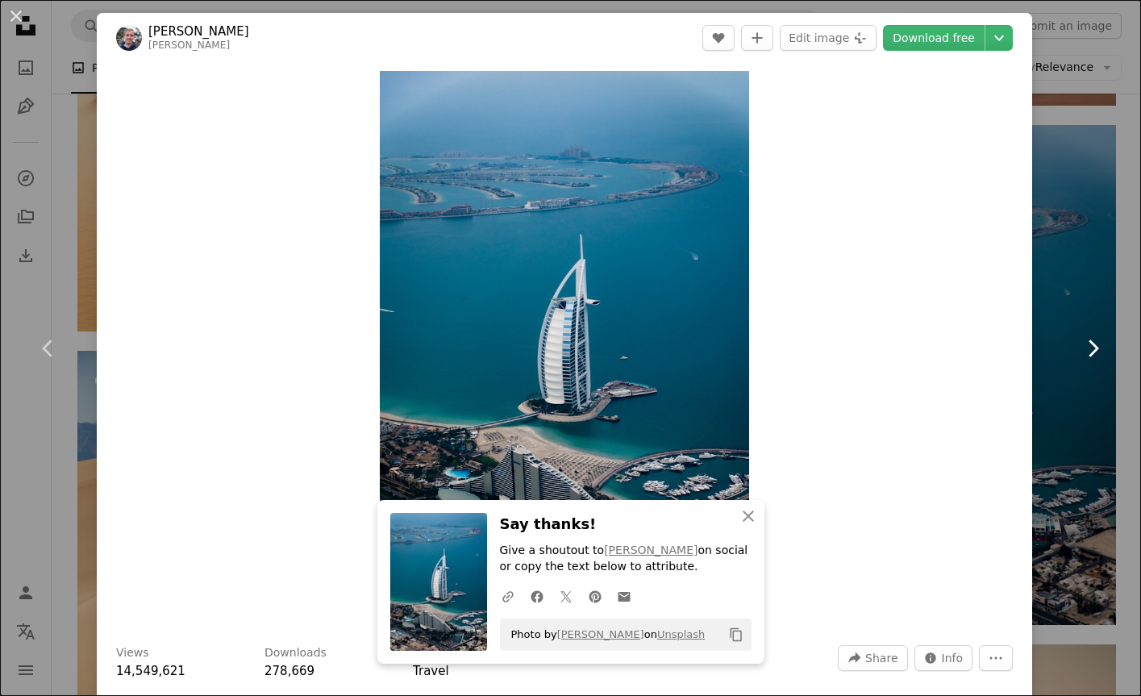
click at [1103, 285] on link "Chevron right" at bounding box center [1092, 348] width 97 height 155
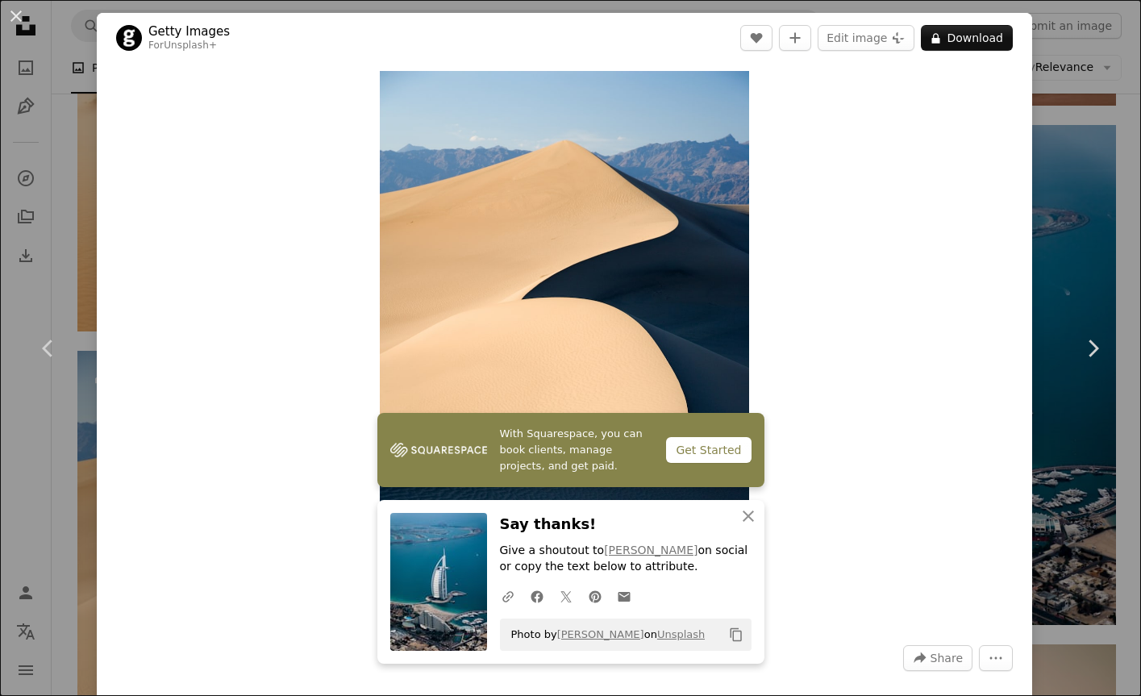
click at [1089, 59] on div "An X shape Chevron left Chevron right There was a network error. Please check y…" at bounding box center [570, 348] width 1141 height 696
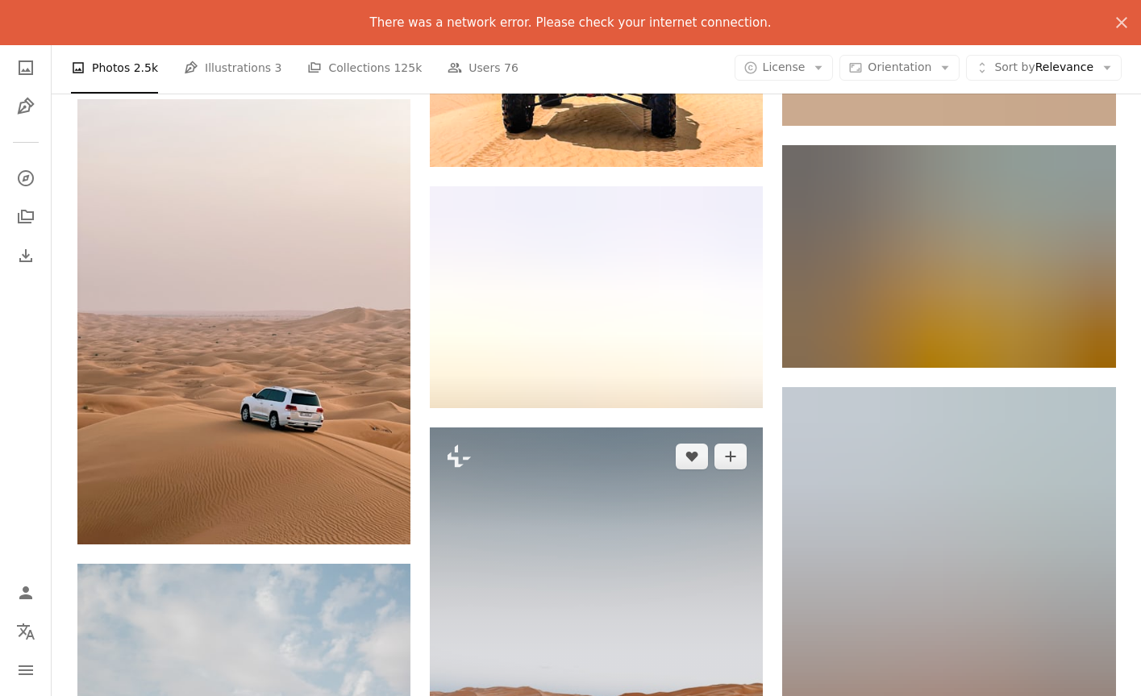
scroll to position [9984, 0]
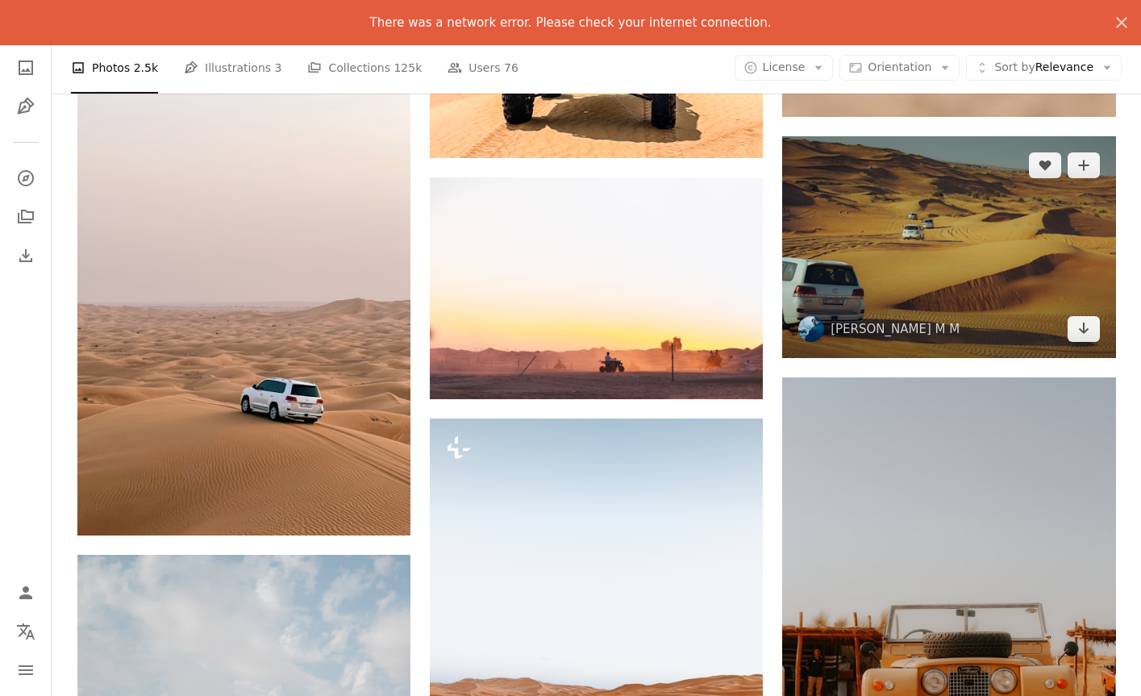
click at [874, 261] on img at bounding box center [948, 247] width 333 height 222
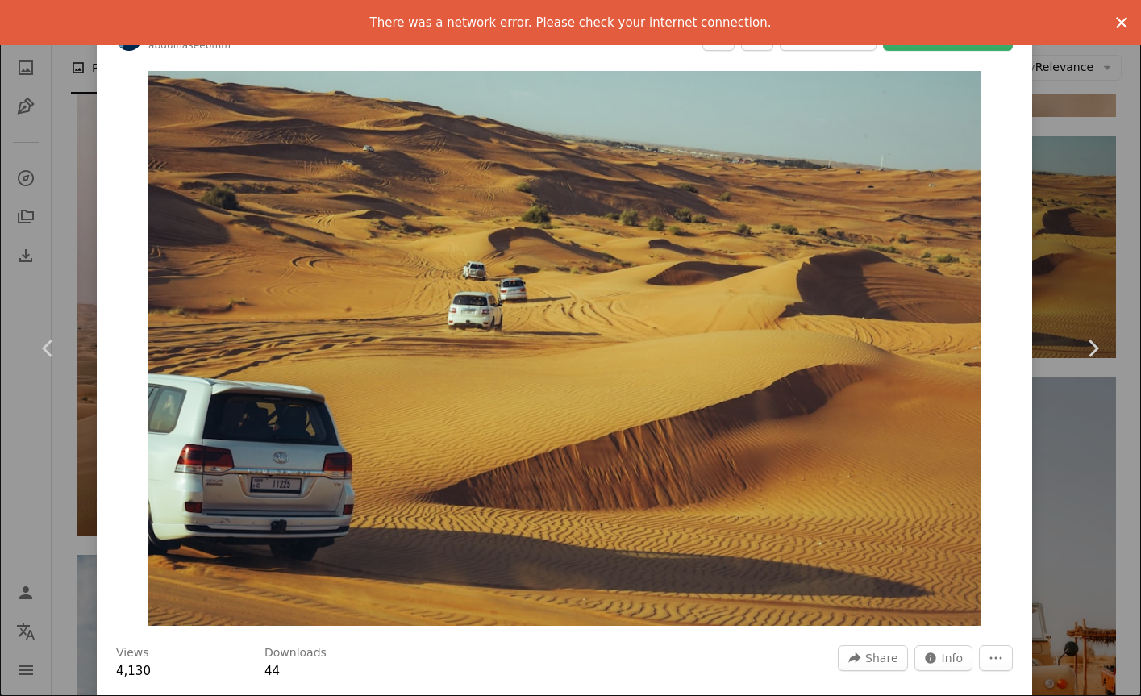
click at [1117, 19] on icon "button" at bounding box center [1121, 22] width 11 height 11
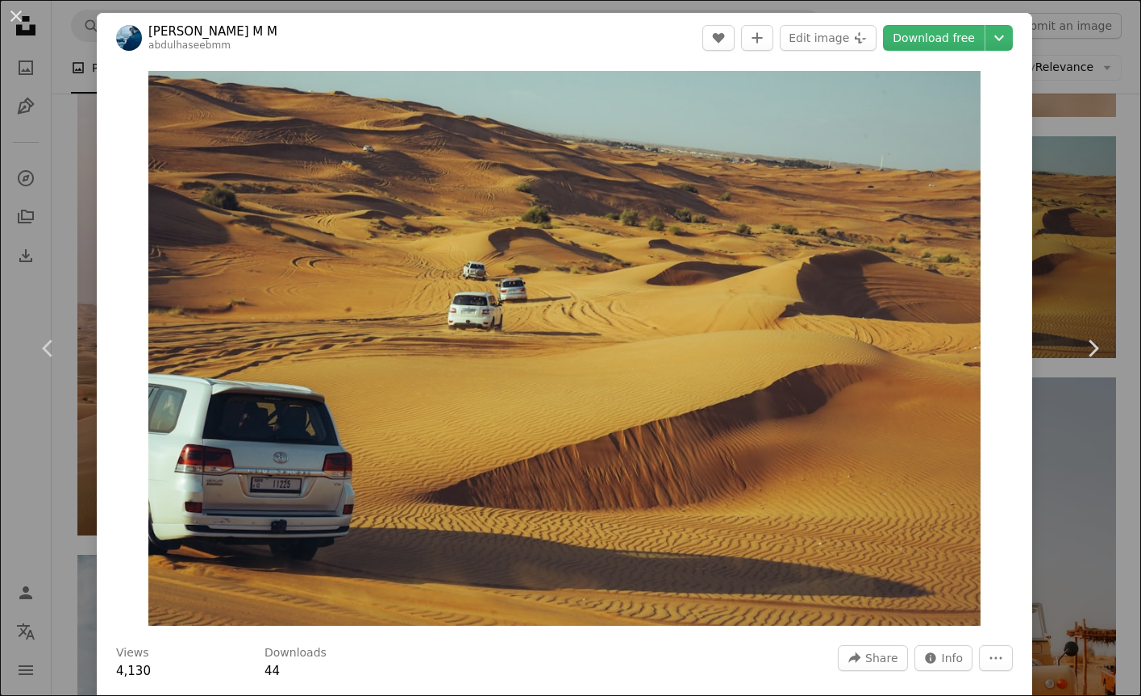
click at [1066, 132] on div "An X shape Chevron left Chevron right [PERSON_NAME] A heart A plus sign Edit im…" at bounding box center [570, 348] width 1141 height 696
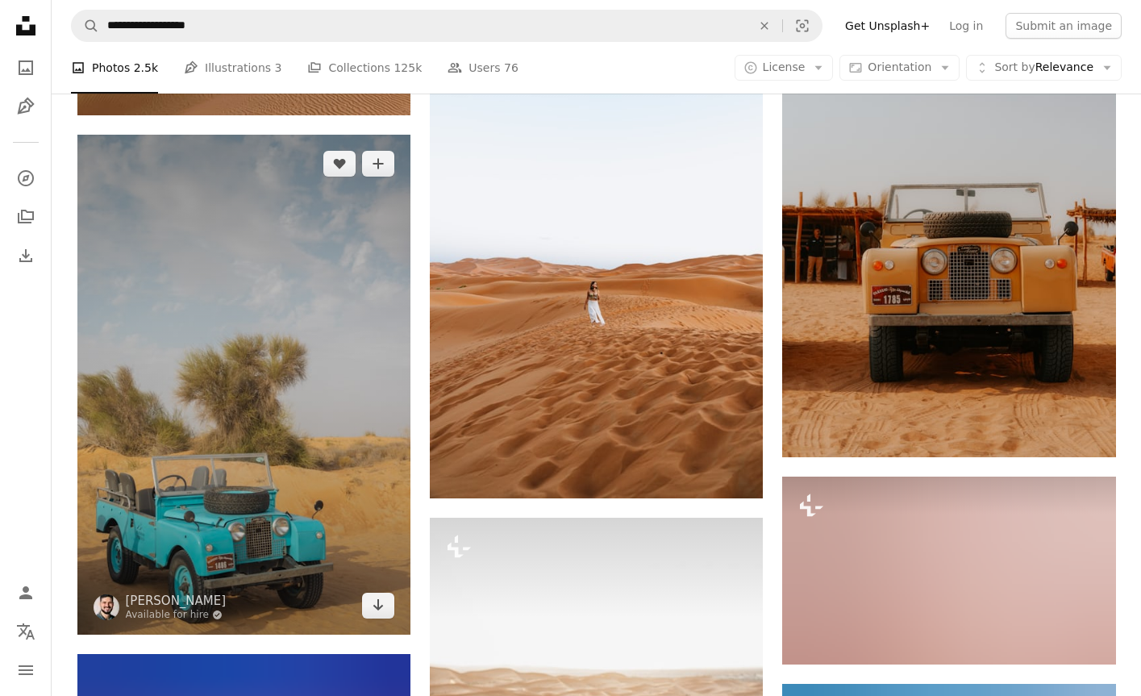
scroll to position [10395, 0]
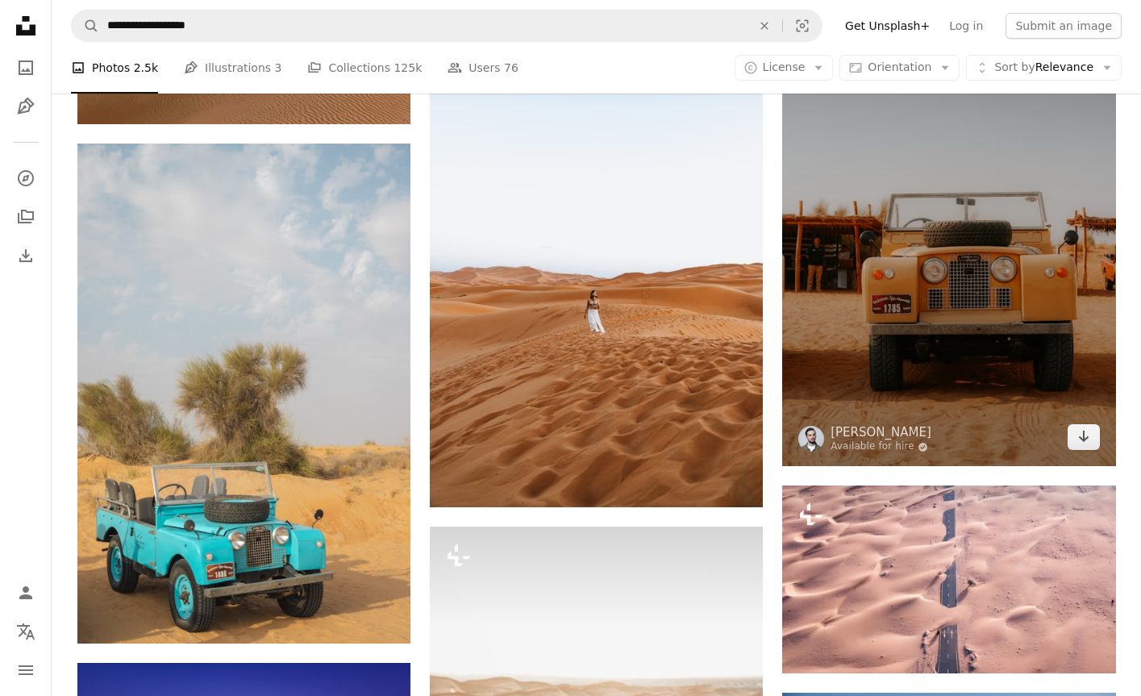
click at [958, 285] on img at bounding box center [948, 216] width 333 height 500
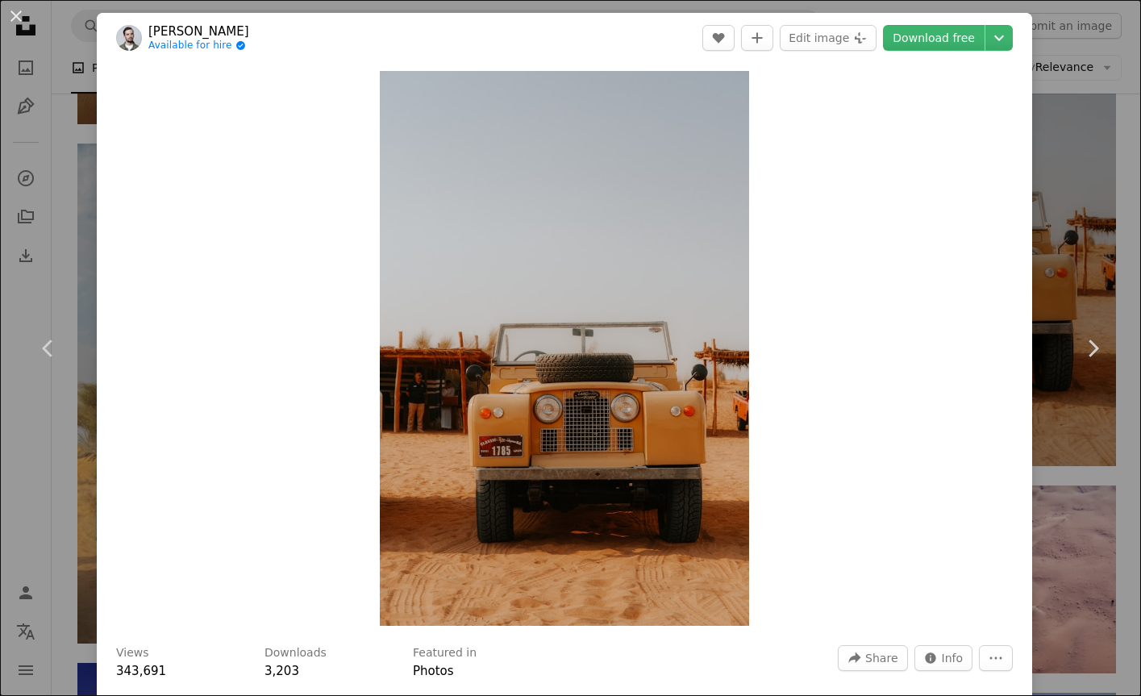
click at [1062, 214] on div "An X shape Chevron left Chevron right Dmitry Kropachev Available for hire A che…" at bounding box center [570, 348] width 1141 height 696
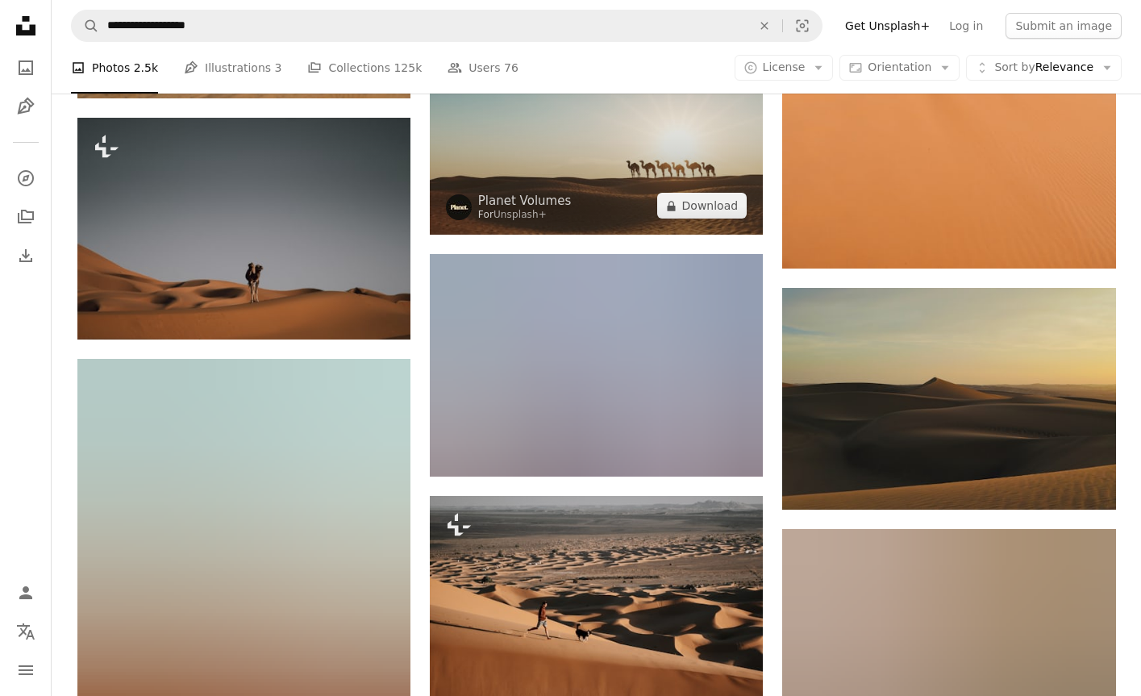
scroll to position [18600, 0]
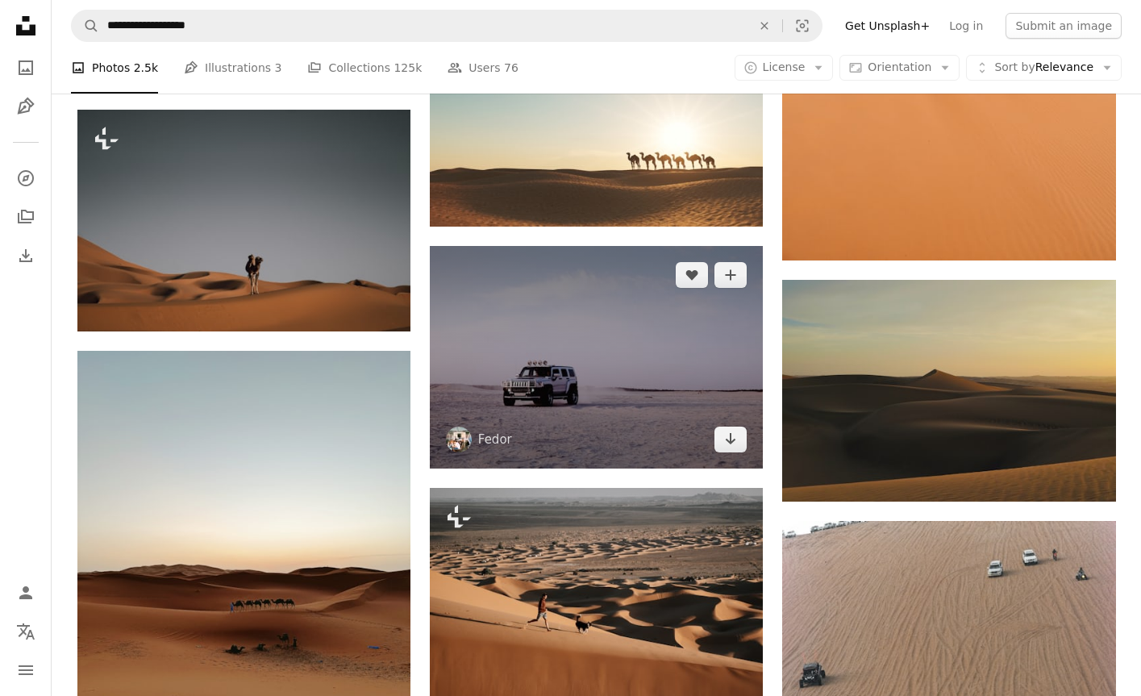
click at [685, 364] on img at bounding box center [596, 357] width 333 height 222
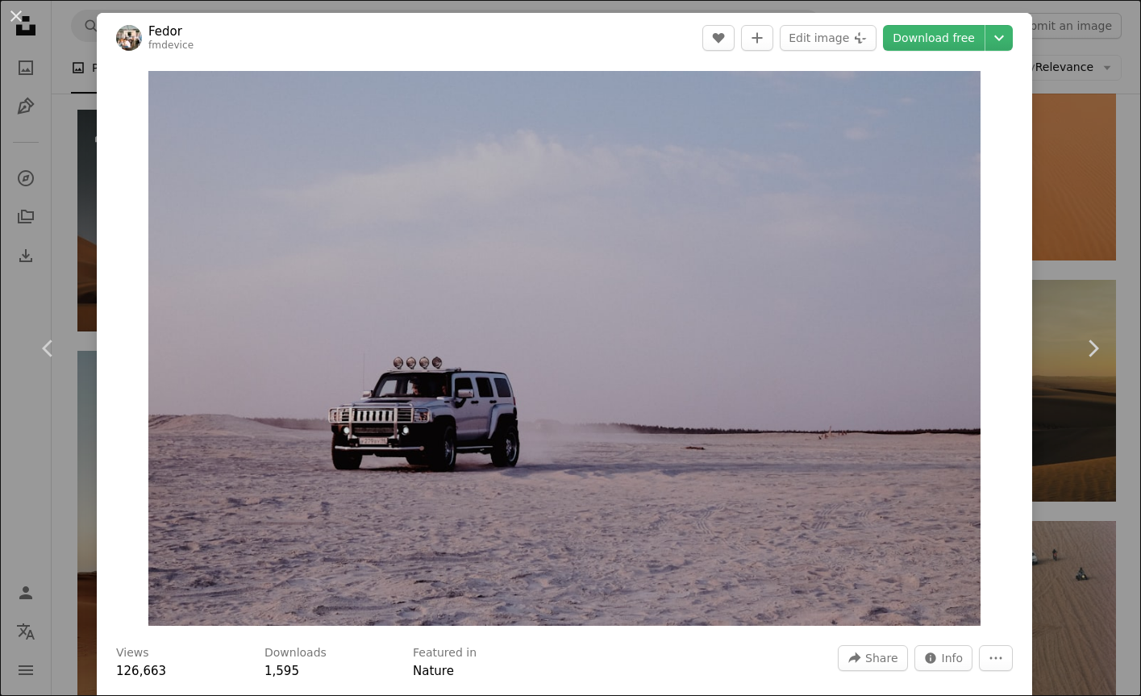
click at [1057, 115] on div "An X shape Chevron left Chevron right Fedor fmdevice A heart A plus sign Edit i…" at bounding box center [570, 348] width 1141 height 696
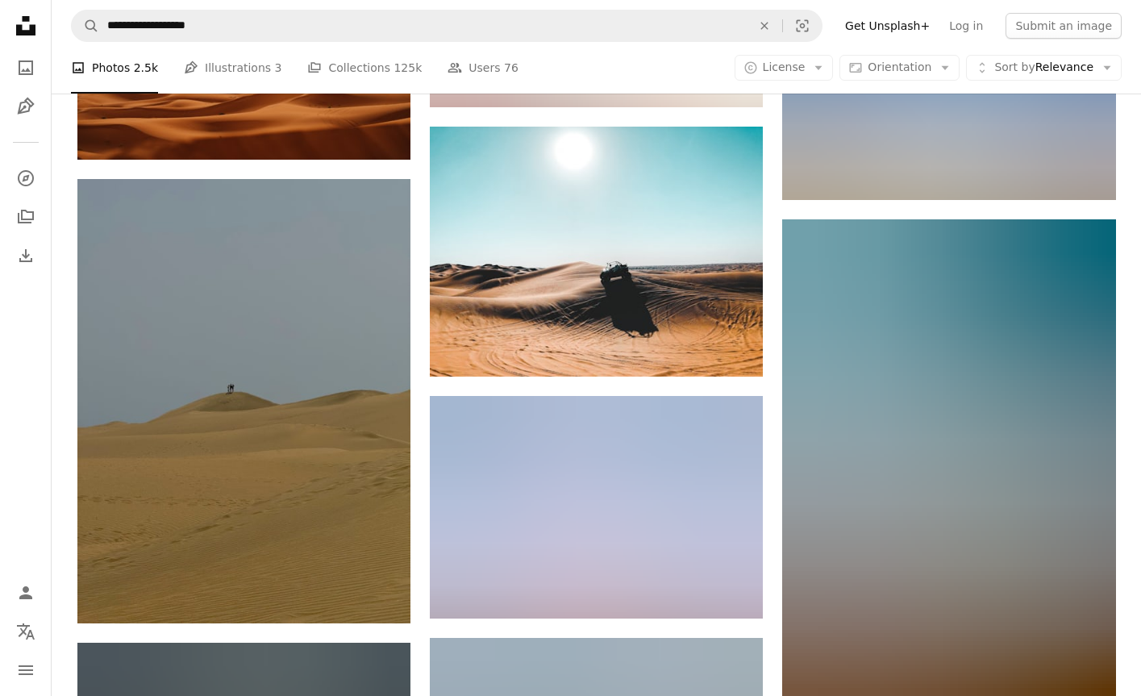
scroll to position [22916, 0]
